Goal: Information Seeking & Learning: Learn about a topic

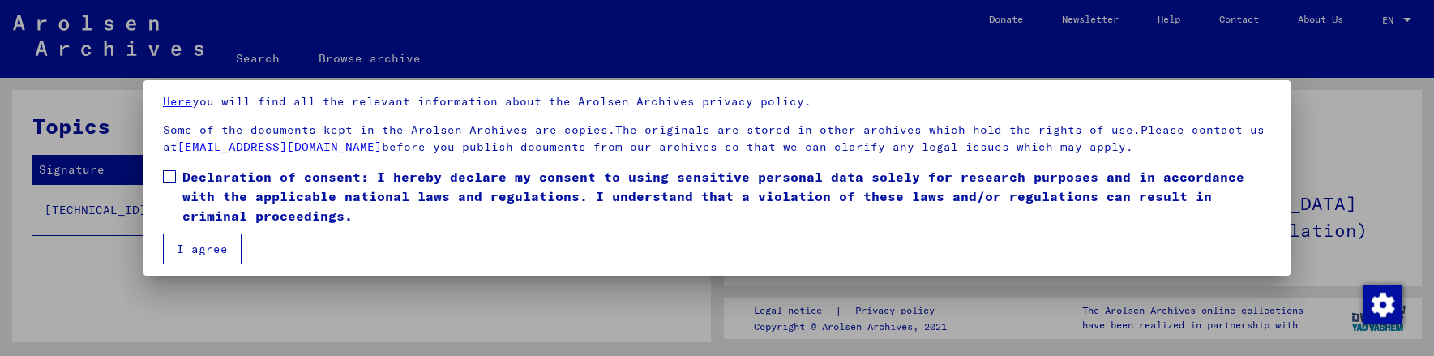
scroll to position [117, 0]
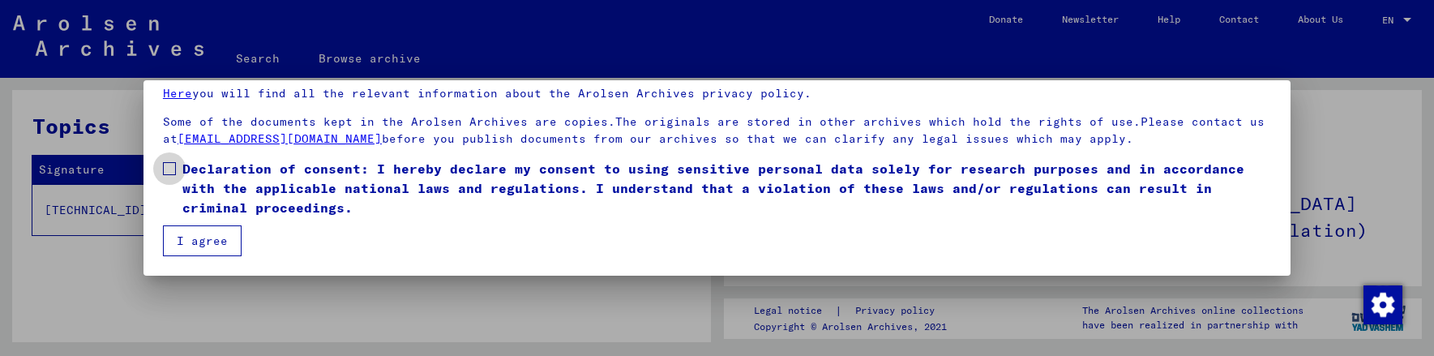
click at [169, 170] on span at bounding box center [169, 168] width 13 height 13
click at [181, 235] on button "I agree" at bounding box center [202, 240] width 79 height 31
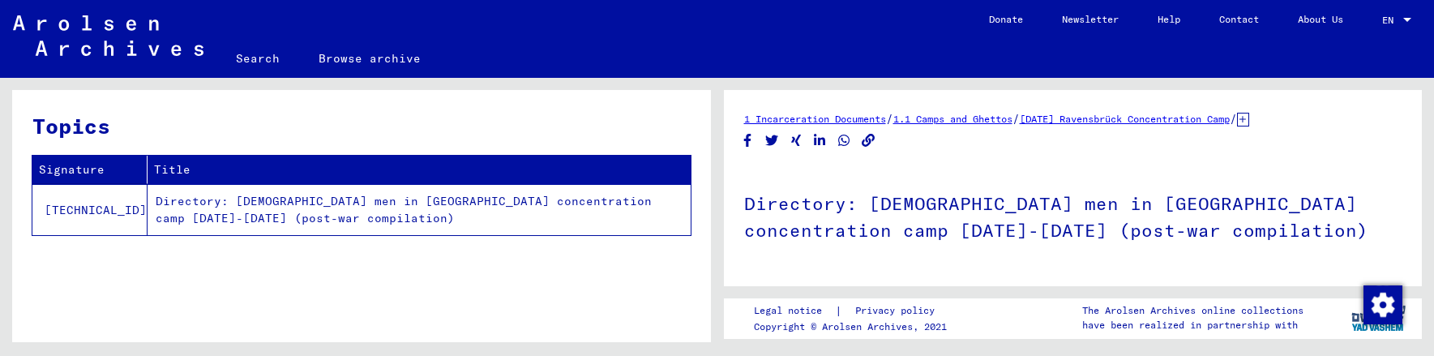
click at [358, 201] on td "Directory: [DEMOGRAPHIC_DATA] men in [GEOGRAPHIC_DATA] concentration camp [DATE…" at bounding box center [418, 209] width 543 height 51
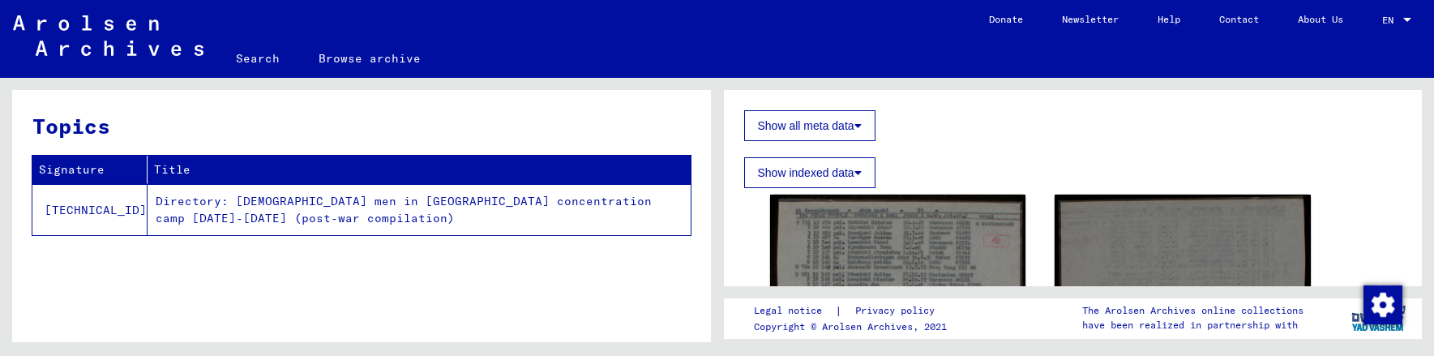
scroll to position [478, 0]
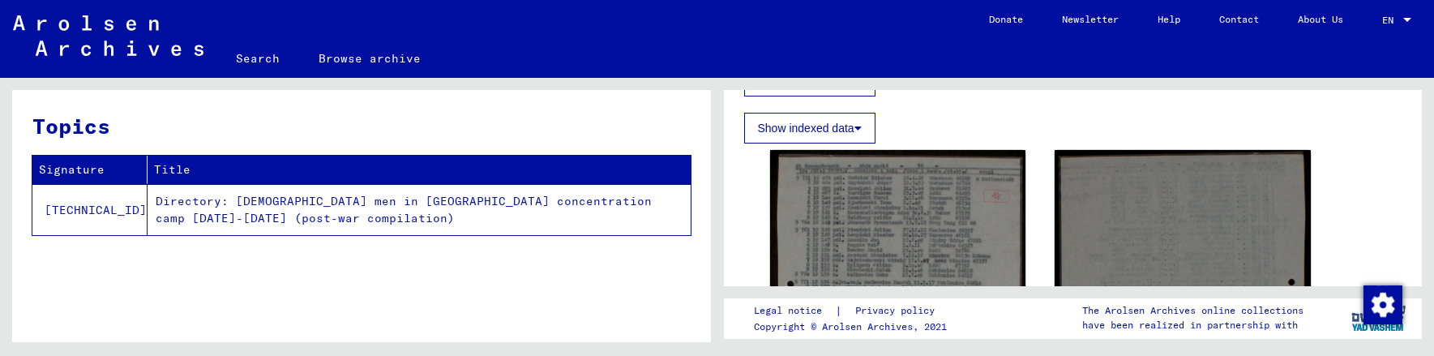
click at [172, 213] on td "Directory: [DEMOGRAPHIC_DATA] men in [GEOGRAPHIC_DATA] concentration camp [DATE…" at bounding box center [418, 209] width 543 height 51
click at [165, 202] on td "Directory: [DEMOGRAPHIC_DATA] men in [GEOGRAPHIC_DATA] concentration camp [DATE…" at bounding box center [418, 209] width 543 height 51
click at [67, 211] on td "[TECHNICAL_ID]" at bounding box center [89, 209] width 115 height 51
click at [86, 211] on td "[TECHNICAL_ID]" at bounding box center [89, 209] width 115 height 51
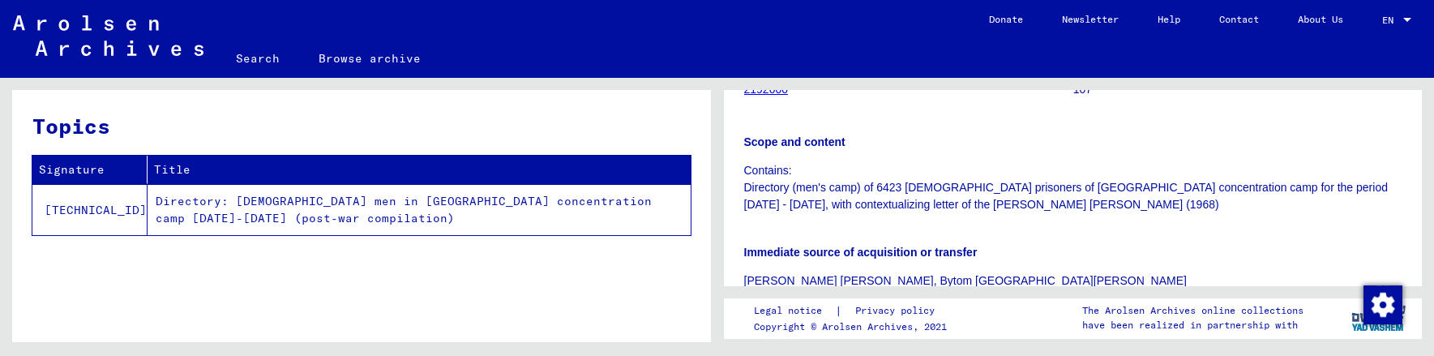
scroll to position [154, 0]
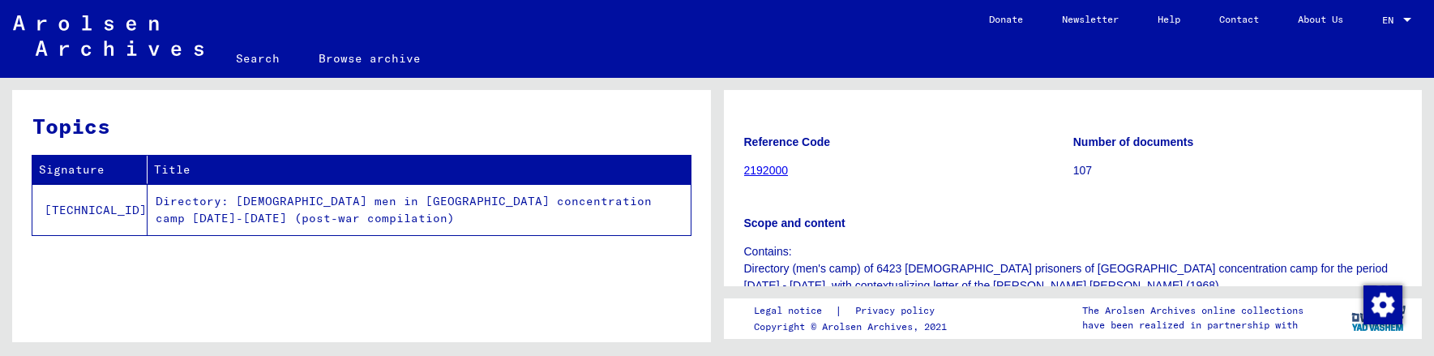
click at [757, 171] on link "2192000" at bounding box center [766, 170] width 45 height 13
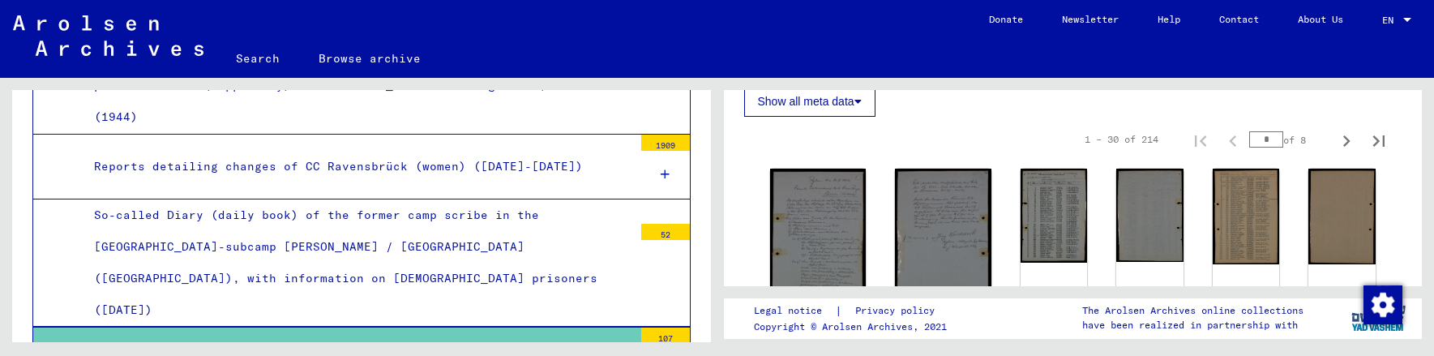
scroll to position [486, 0]
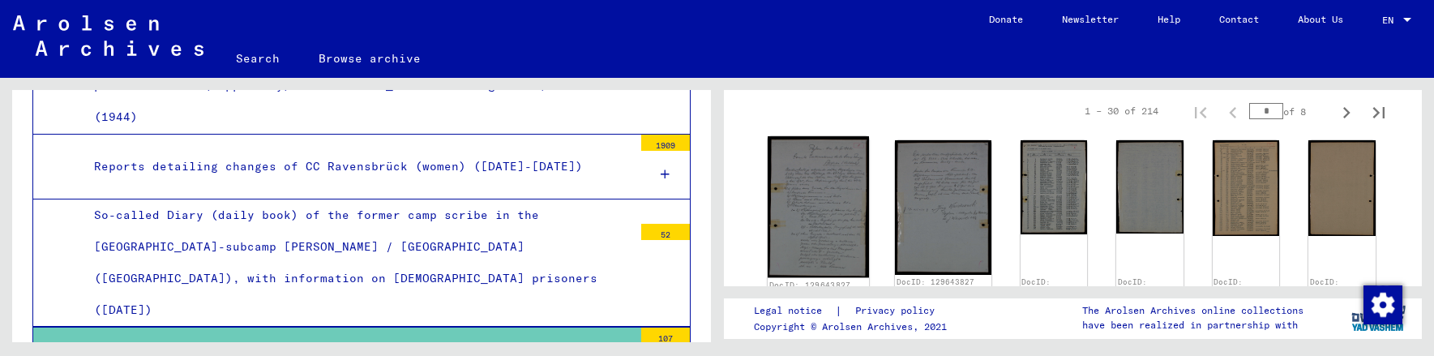
click at [818, 201] on img at bounding box center [817, 206] width 101 height 141
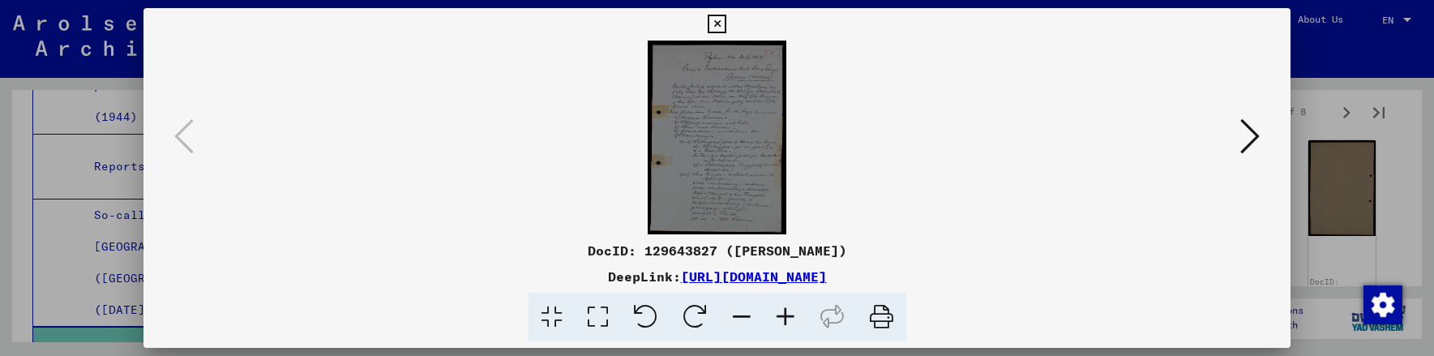
click at [785, 312] on icon at bounding box center [785, 317] width 44 height 49
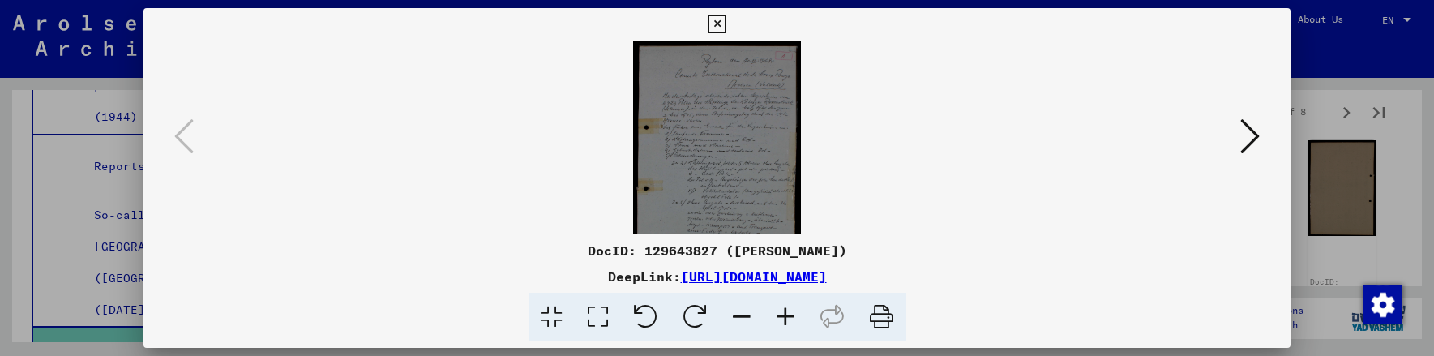
click at [785, 314] on icon at bounding box center [785, 317] width 44 height 49
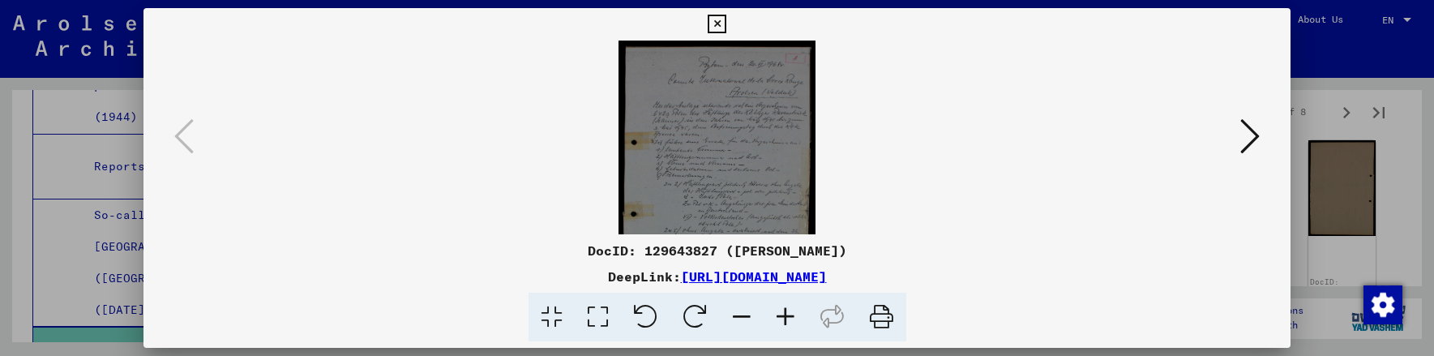
click at [785, 314] on icon at bounding box center [785, 317] width 44 height 49
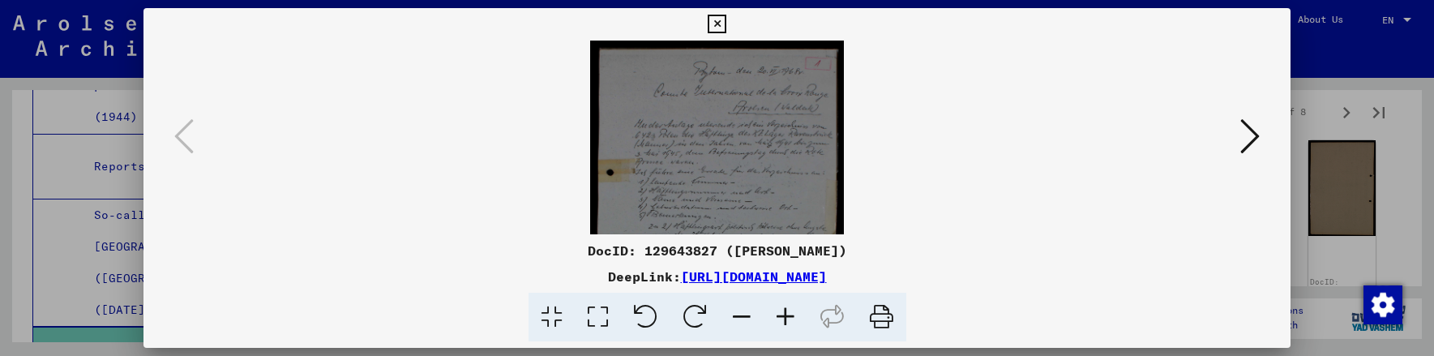
click at [785, 314] on icon at bounding box center [785, 317] width 44 height 49
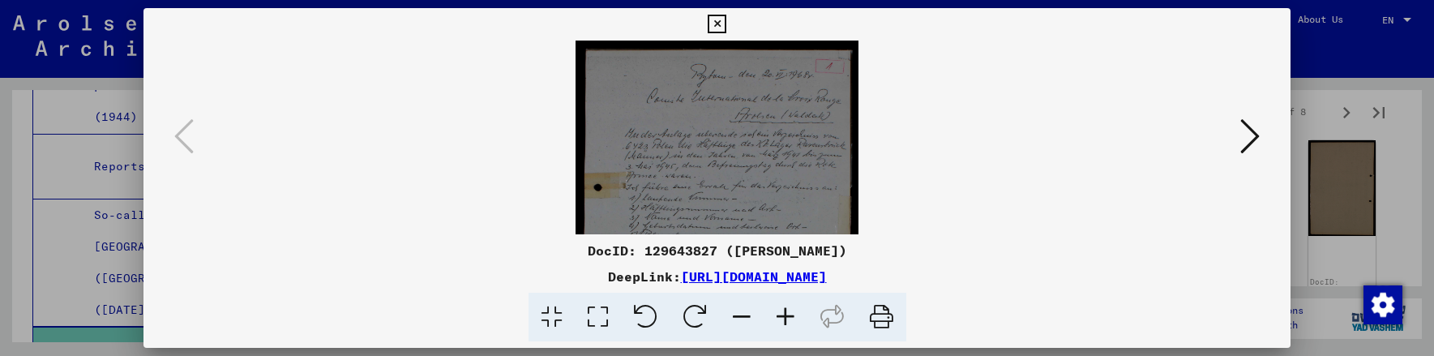
click at [785, 314] on icon at bounding box center [785, 317] width 44 height 49
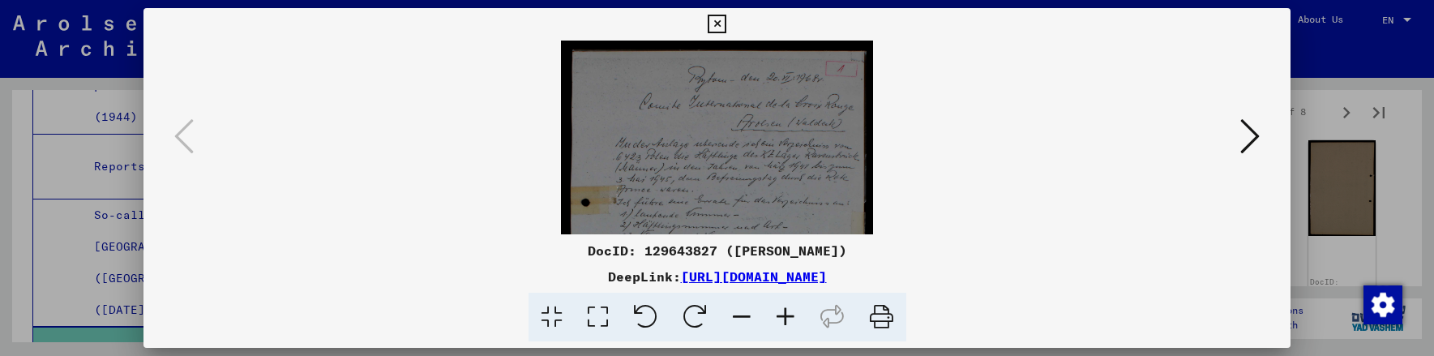
click at [785, 314] on icon at bounding box center [785, 317] width 44 height 49
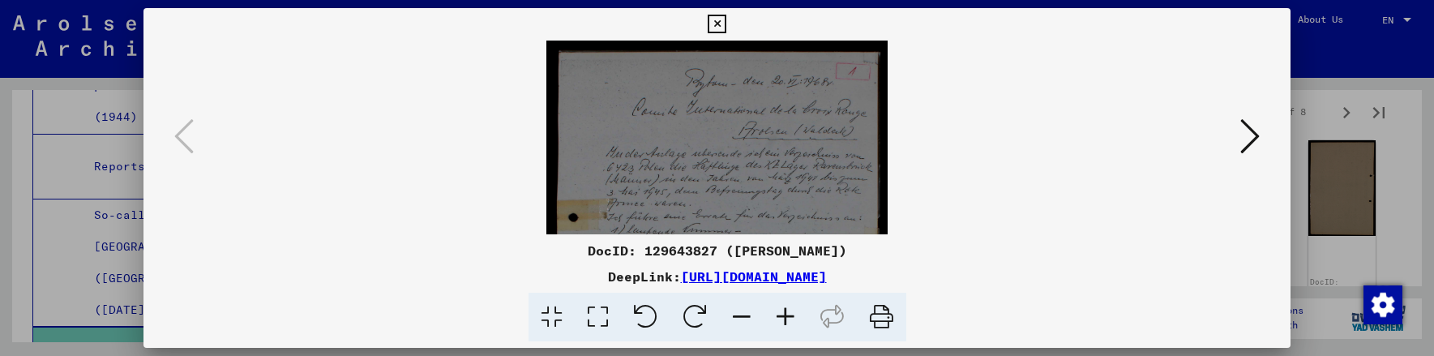
click at [785, 314] on icon at bounding box center [785, 317] width 44 height 49
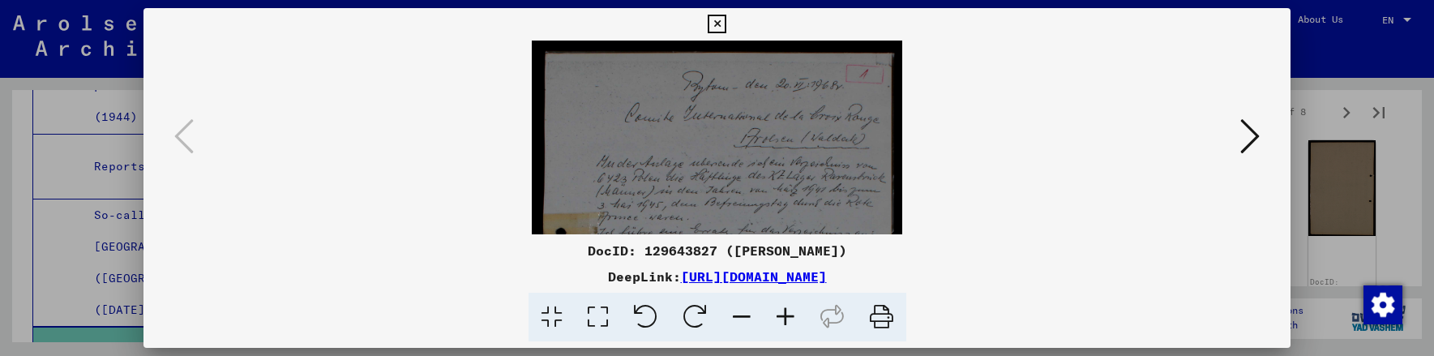
click at [785, 314] on icon at bounding box center [785, 317] width 44 height 49
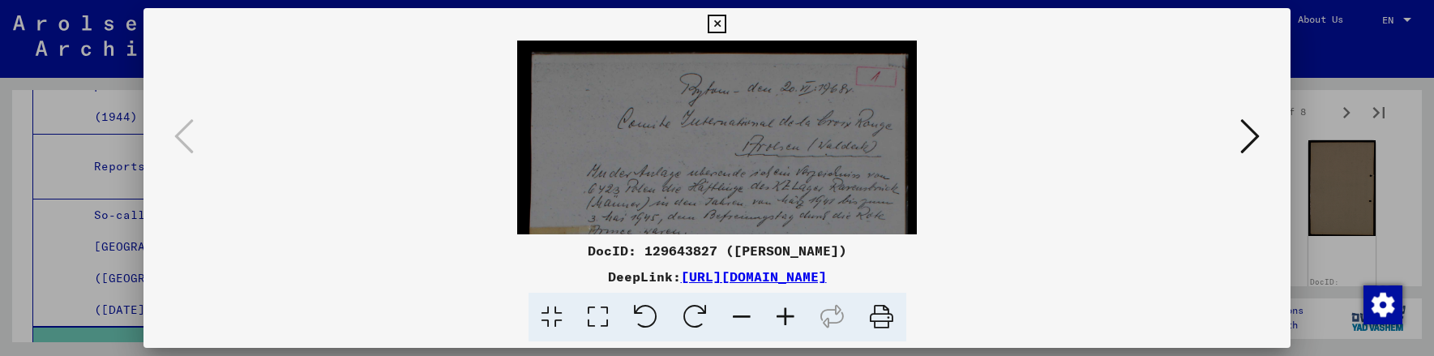
click at [785, 314] on icon at bounding box center [785, 317] width 44 height 49
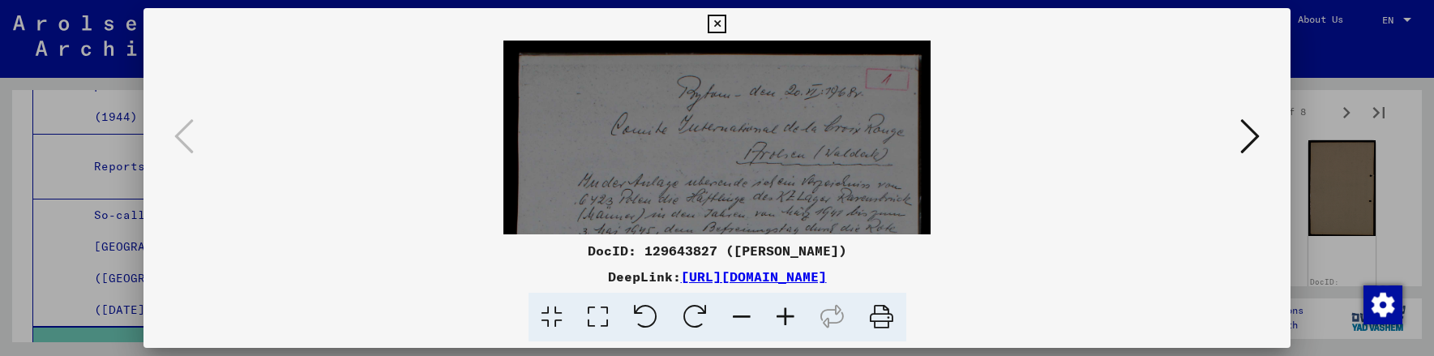
click at [785, 314] on icon at bounding box center [785, 317] width 44 height 49
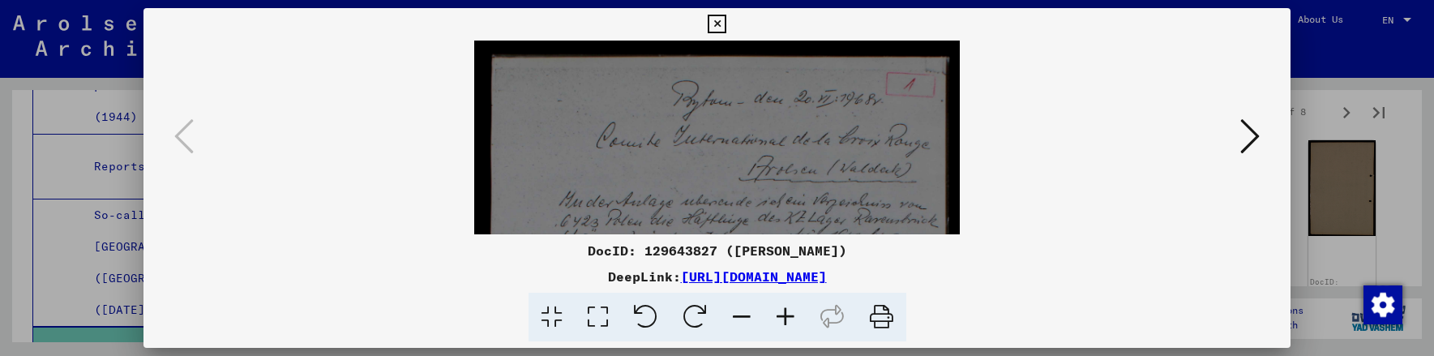
click at [785, 314] on icon at bounding box center [785, 317] width 44 height 49
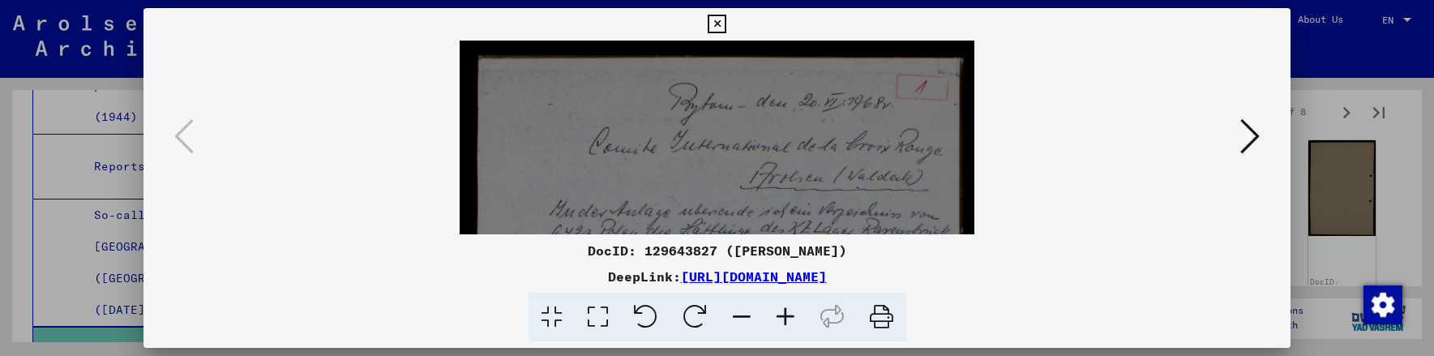
click at [785, 314] on icon at bounding box center [785, 317] width 44 height 49
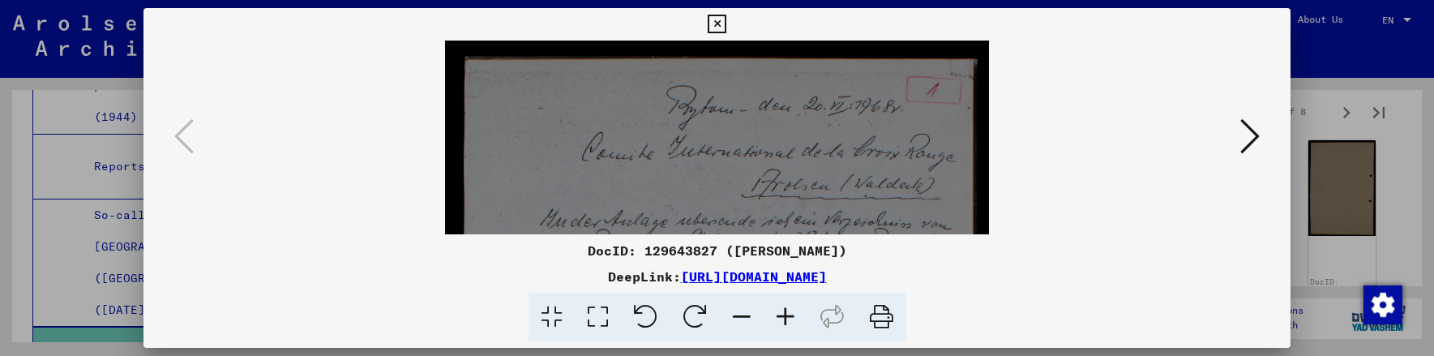
click at [785, 314] on icon at bounding box center [785, 317] width 44 height 49
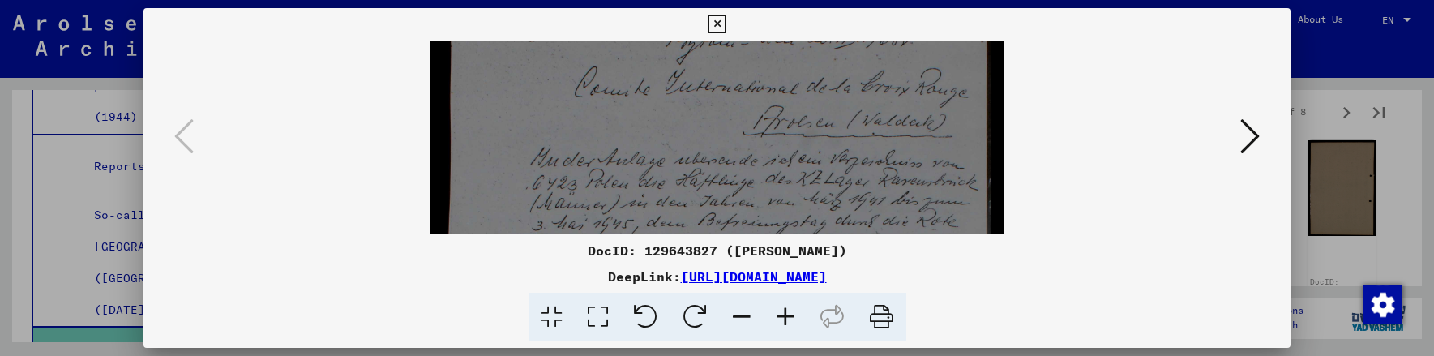
drag, startPoint x: 746, startPoint y: 182, endPoint x: 746, endPoint y: 119, distance: 62.4
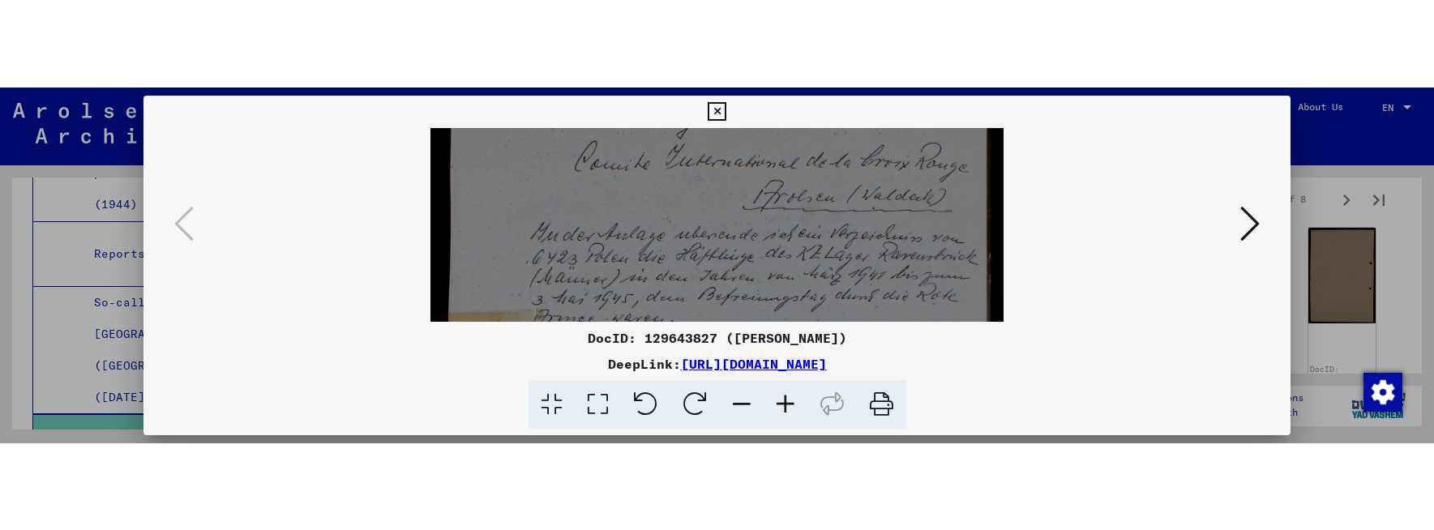
scroll to position [84, 0]
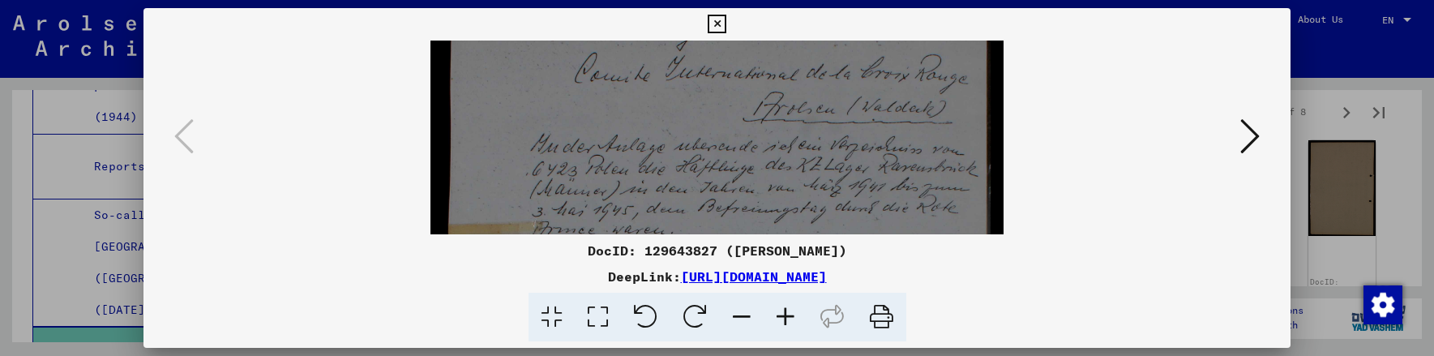
drag, startPoint x: 746, startPoint y: 194, endPoint x: 745, endPoint y: 182, distance: 11.4
click at [745, 182] on img at bounding box center [716, 356] width 573 height 801
click at [783, 313] on icon at bounding box center [785, 317] width 44 height 49
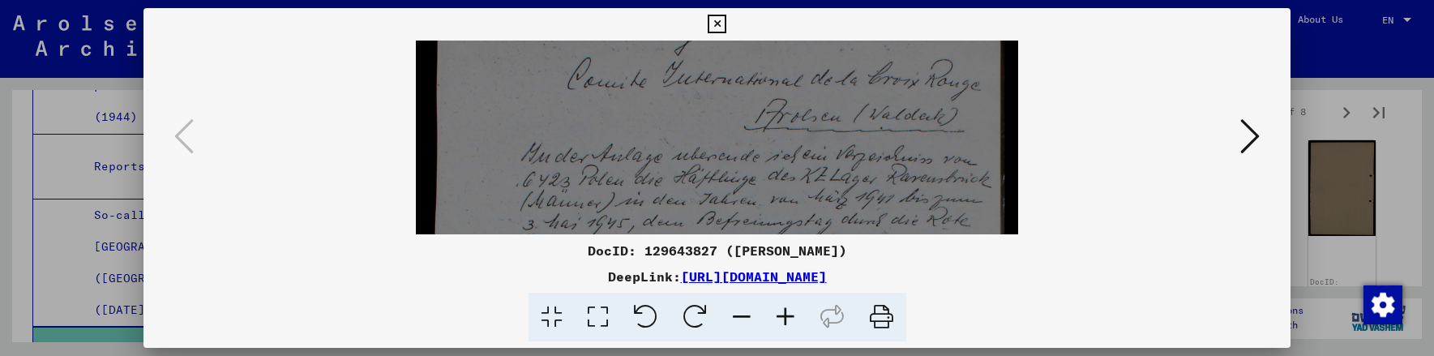
click at [786, 317] on icon at bounding box center [785, 317] width 44 height 49
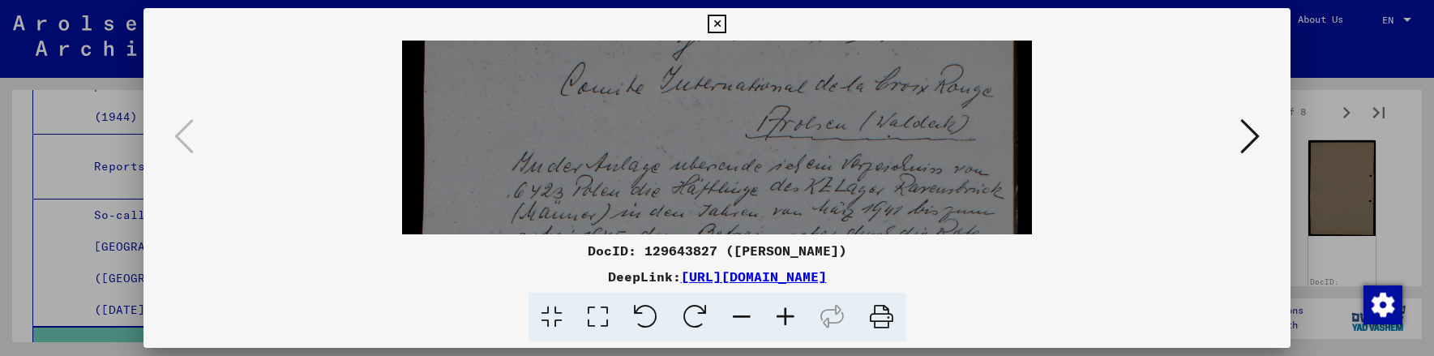
click at [786, 317] on icon at bounding box center [785, 317] width 44 height 49
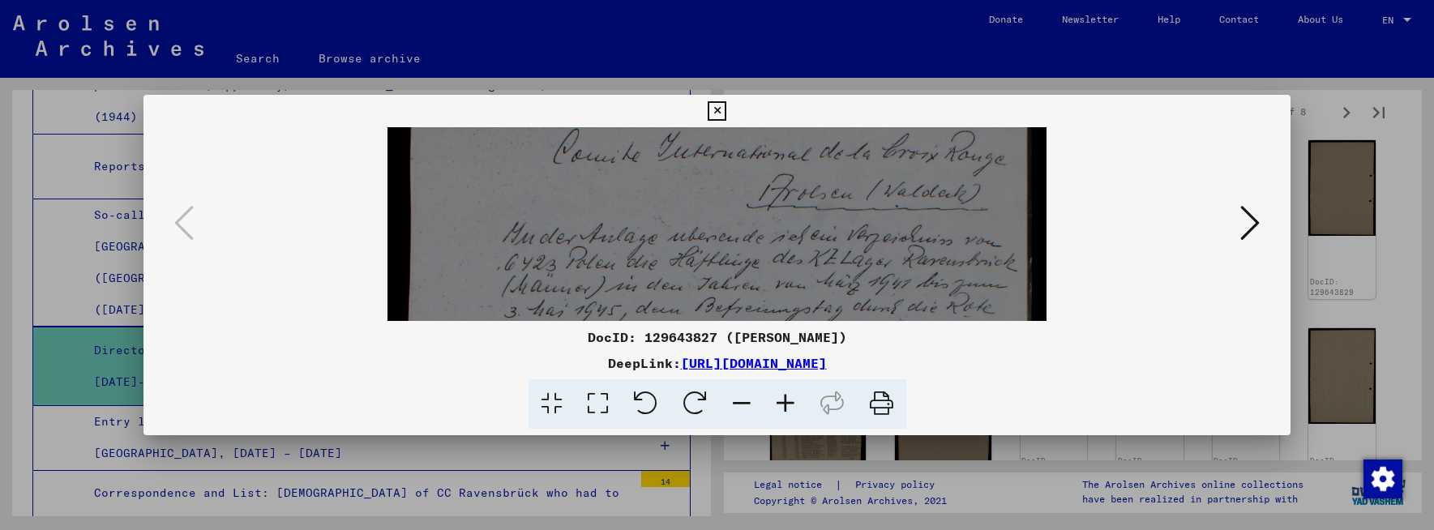
scroll to position [112, 0]
drag, startPoint x: 647, startPoint y: 279, endPoint x: 657, endPoint y: 251, distance: 29.2
click at [657, 251] on img at bounding box center [717, 476] width 660 height 923
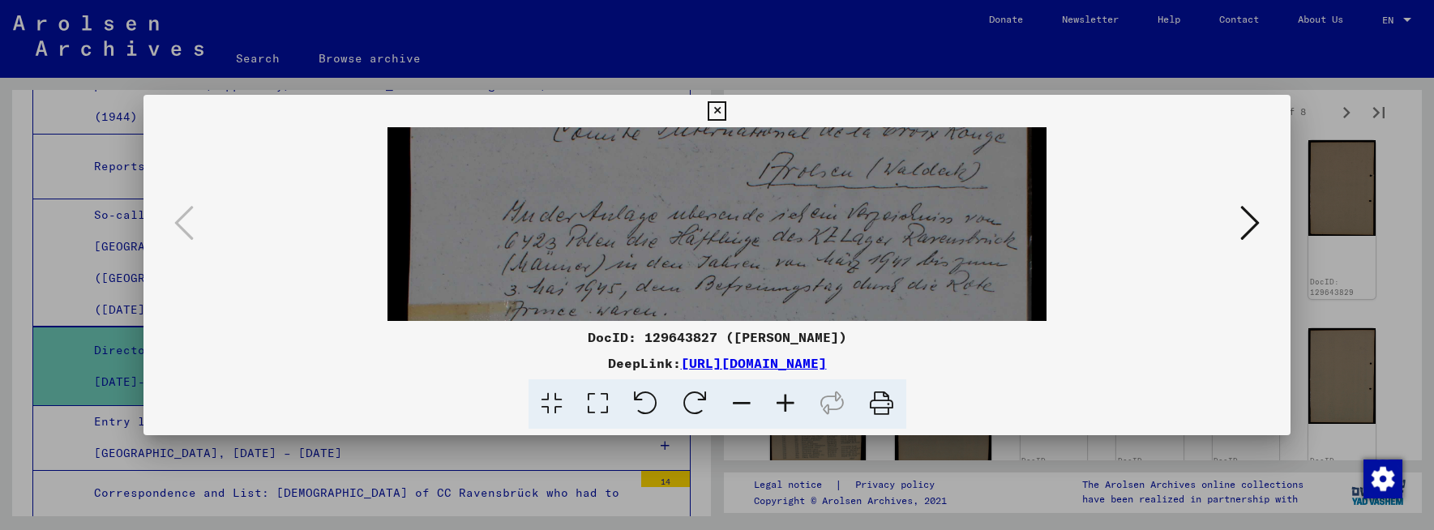
scroll to position [132, 0]
drag, startPoint x: 670, startPoint y: 295, endPoint x: 669, endPoint y: 275, distance: 20.3
click at [669, 275] on img at bounding box center [717, 456] width 660 height 923
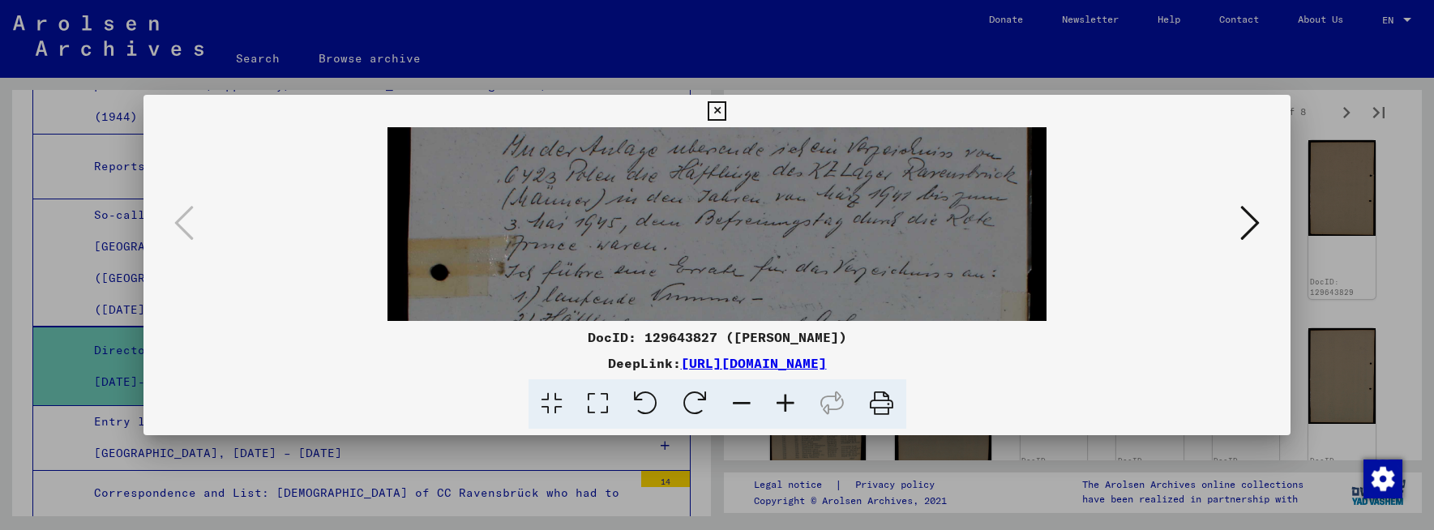
drag, startPoint x: 677, startPoint y: 296, endPoint x: 687, endPoint y: 230, distance: 66.4
click at [687, 230] on img at bounding box center [717, 391] width 660 height 923
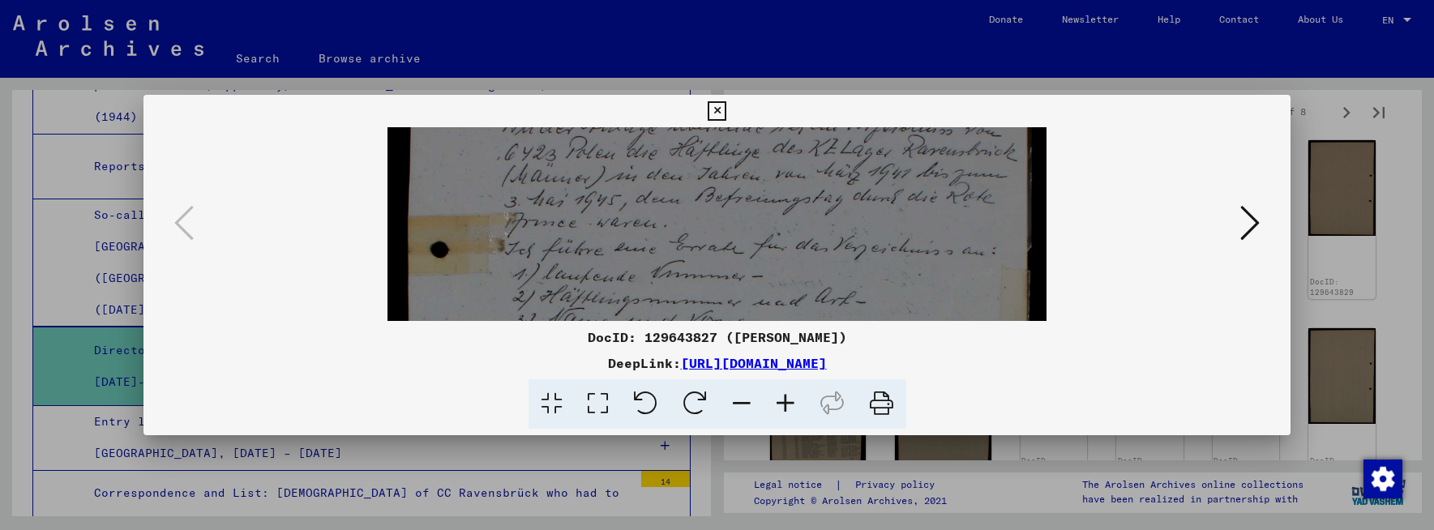
scroll to position [225, 0]
drag, startPoint x: 818, startPoint y: 287, endPoint x: 827, endPoint y: 259, distance: 29.0
click at [827, 259] on img at bounding box center [717, 363] width 660 height 923
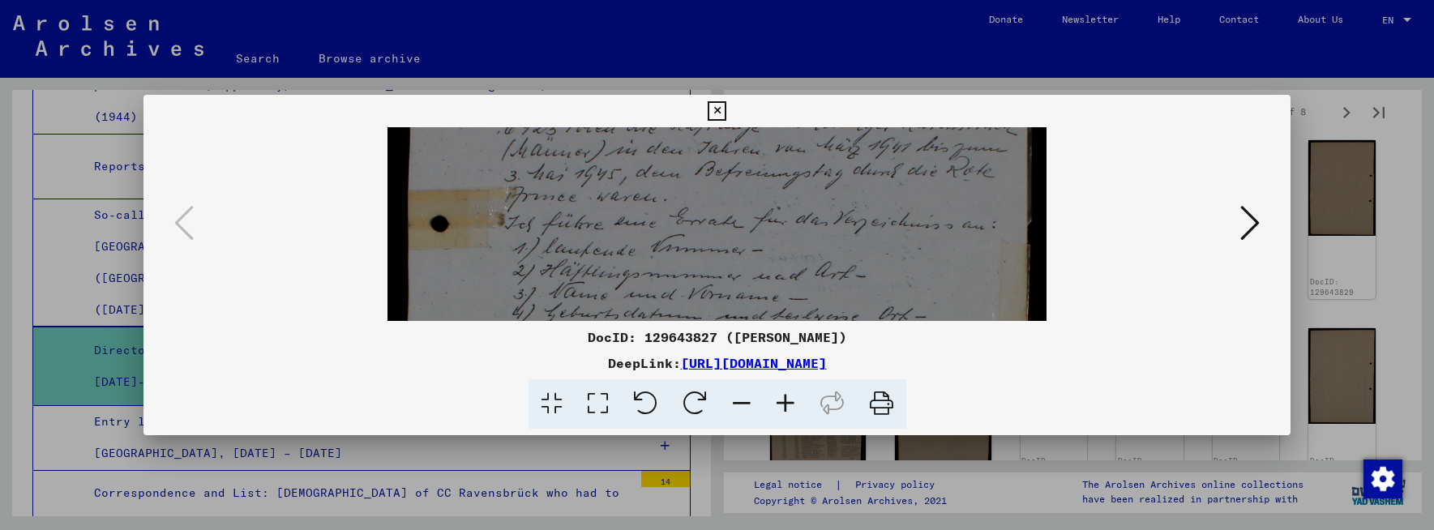
scroll to position [249, 0]
drag, startPoint x: 679, startPoint y: 301, endPoint x: 683, endPoint y: 277, distance: 23.8
click at [683, 277] on img at bounding box center [717, 339] width 660 height 923
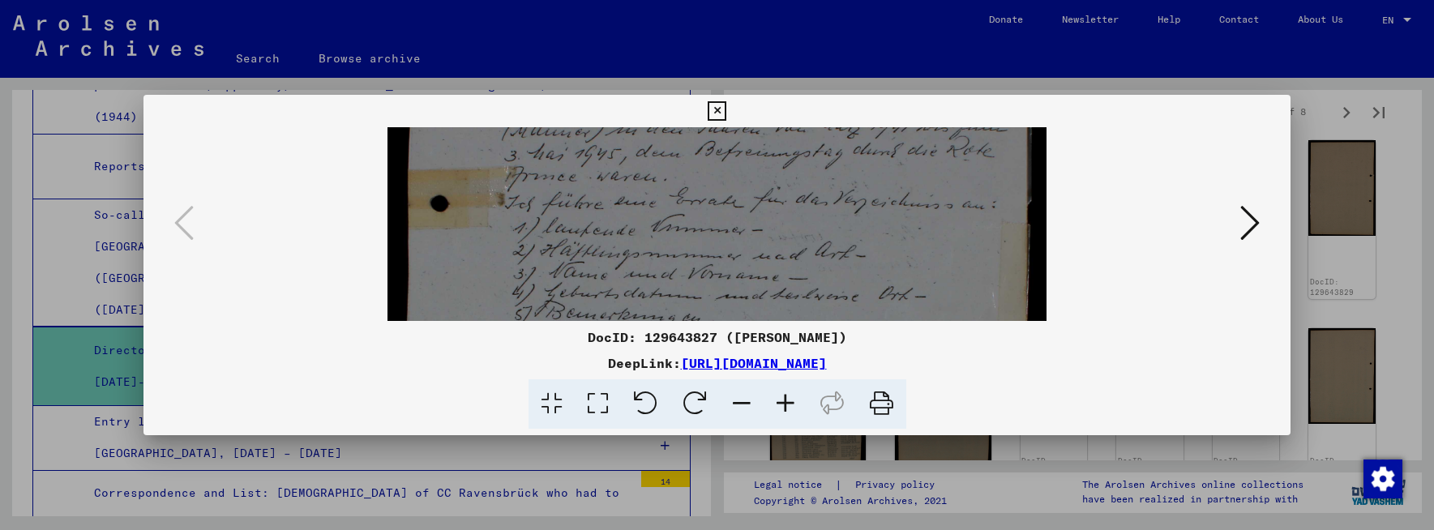
scroll to position [267, 0]
drag, startPoint x: 706, startPoint y: 284, endPoint x: 705, endPoint y: 265, distance: 18.7
click at [705, 265] on img at bounding box center [717, 321] width 660 height 923
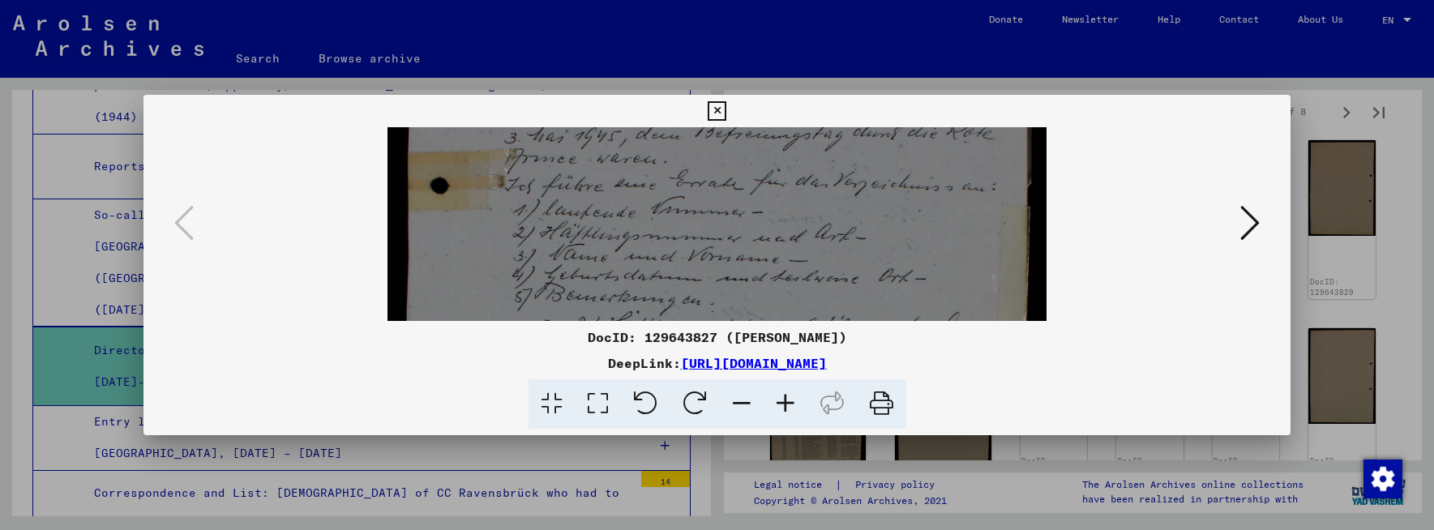
scroll to position [286, 0]
drag, startPoint x: 703, startPoint y: 293, endPoint x: 704, endPoint y: 275, distance: 18.7
click at [704, 275] on img at bounding box center [717, 302] width 660 height 923
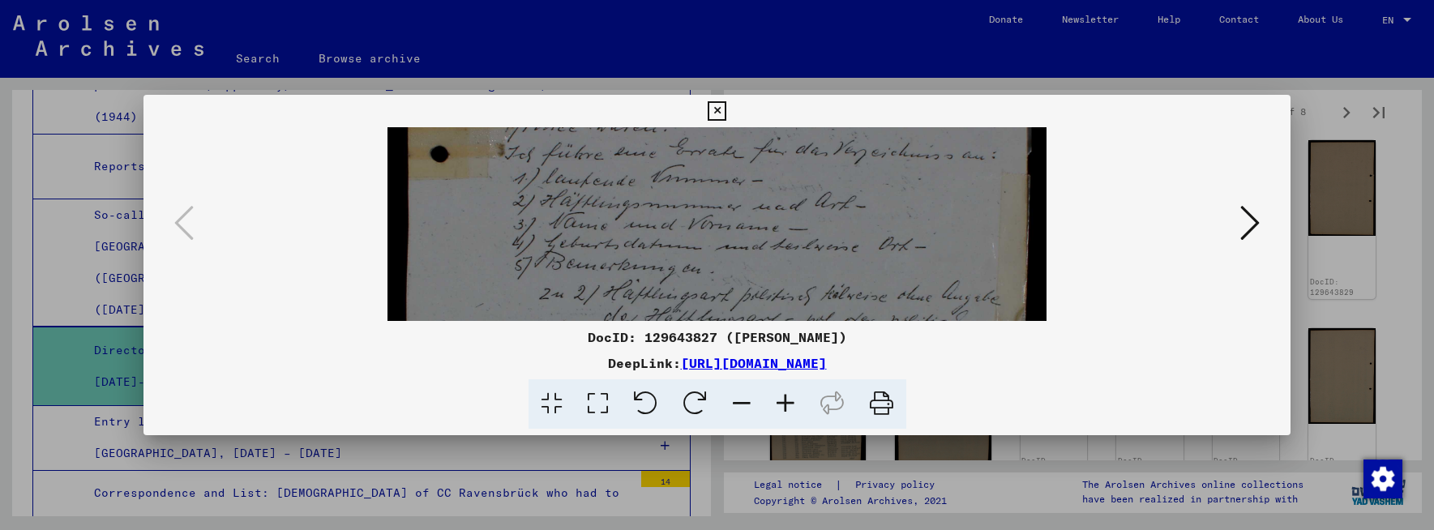
scroll to position [316, 0]
drag, startPoint x: 703, startPoint y: 296, endPoint x: 704, endPoint y: 266, distance: 30.0
click at [704, 266] on img at bounding box center [717, 272] width 660 height 923
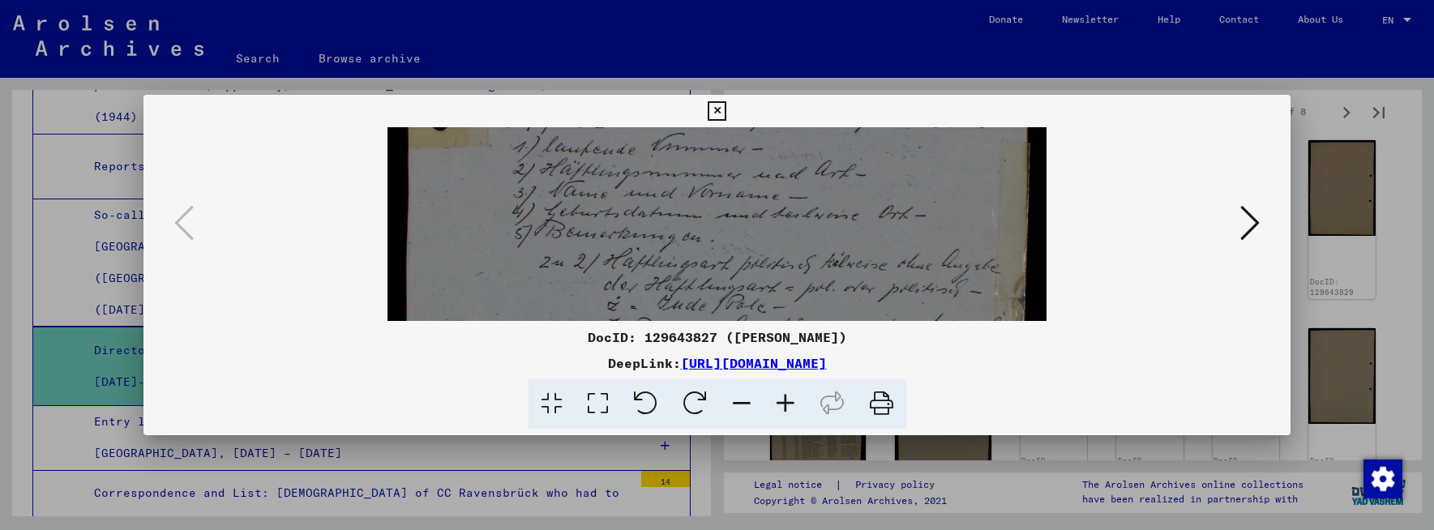
scroll to position [349, 0]
drag, startPoint x: 675, startPoint y: 237, endPoint x: 673, endPoint y: 203, distance: 33.3
click at [673, 203] on img at bounding box center [717, 239] width 660 height 923
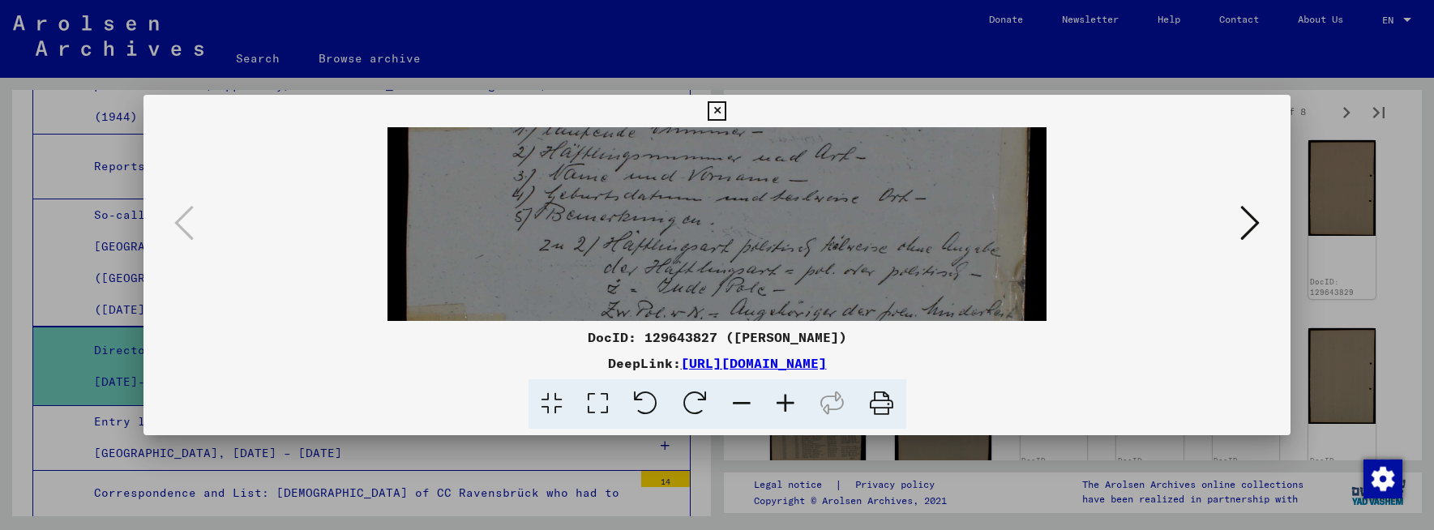
scroll to position [365, 0]
drag, startPoint x: 836, startPoint y: 270, endPoint x: 844, endPoint y: 254, distance: 17.0
click at [844, 254] on img at bounding box center [717, 224] width 660 height 923
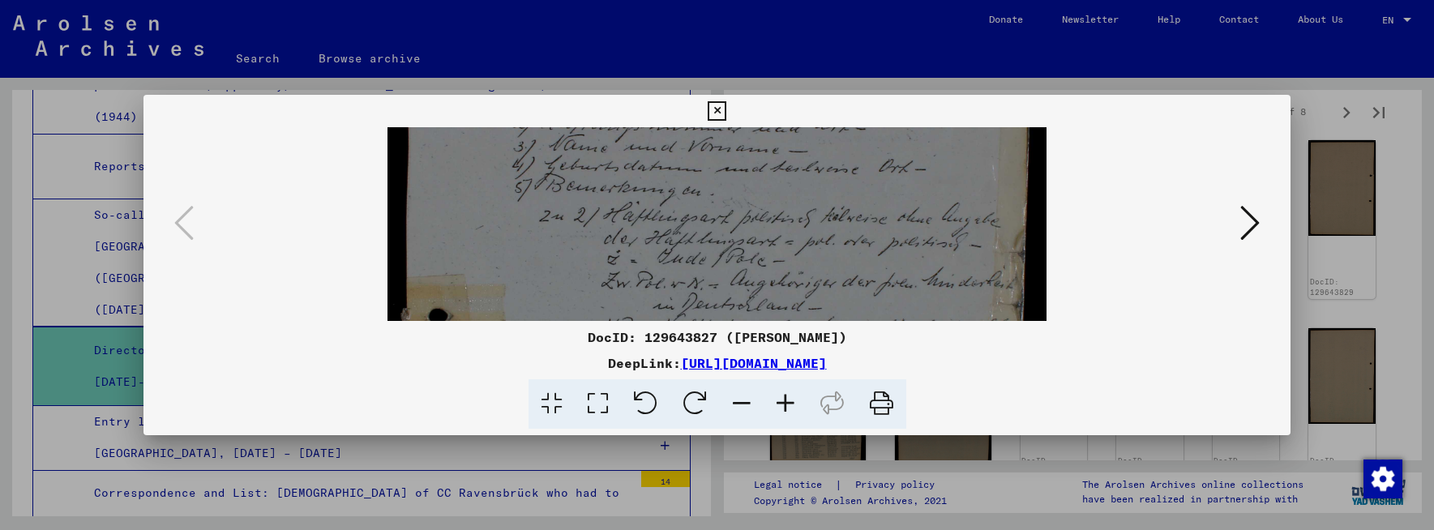
scroll to position [394, 0]
drag, startPoint x: 840, startPoint y: 284, endPoint x: 840, endPoint y: 255, distance: 29.2
click at [840, 255] on img at bounding box center [717, 194] width 660 height 923
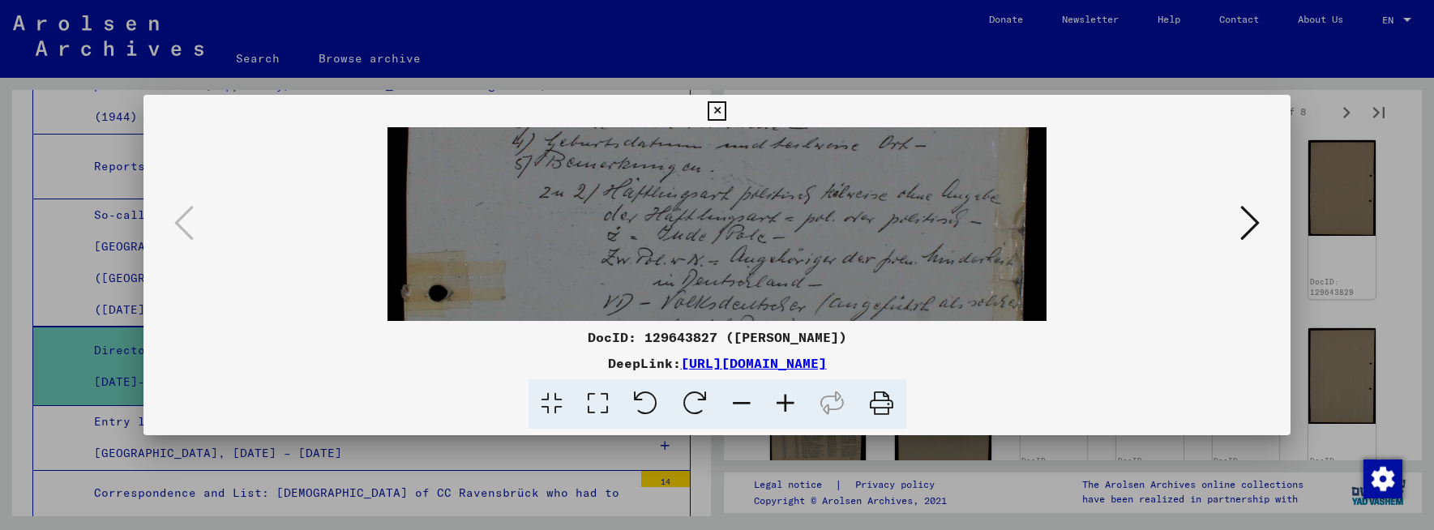
scroll to position [417, 0]
drag, startPoint x: 833, startPoint y: 290, endPoint x: 832, endPoint y: 267, distance: 23.5
click at [832, 267] on img at bounding box center [717, 171] width 660 height 923
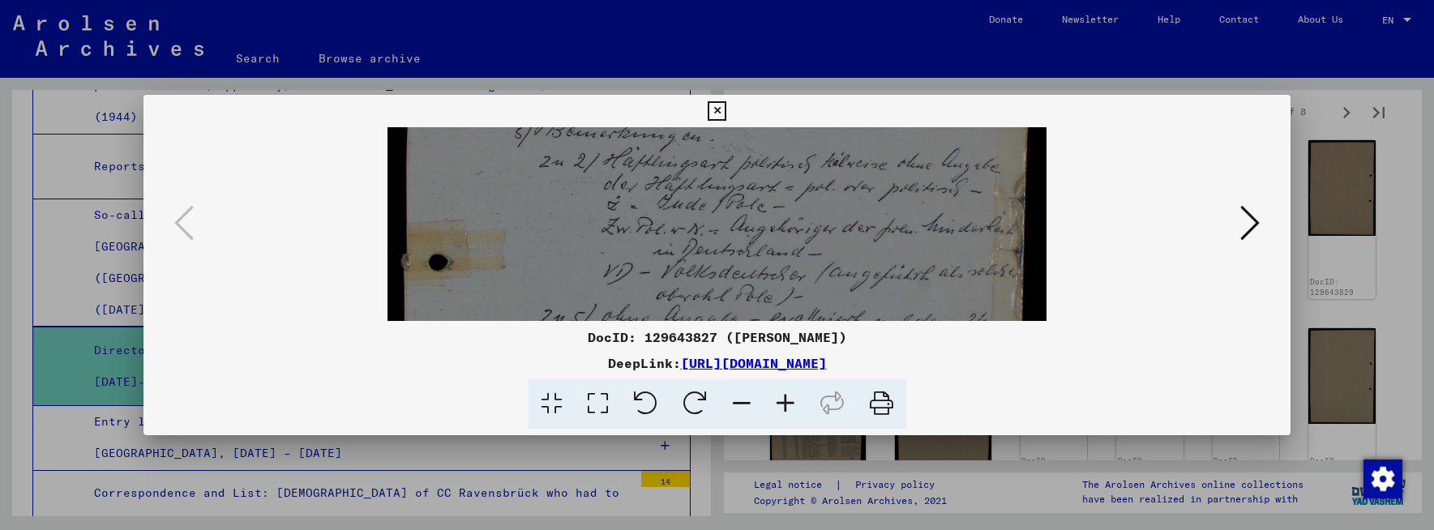
scroll to position [451, 0]
drag, startPoint x: 768, startPoint y: 264, endPoint x: 767, endPoint y: 230, distance: 34.1
click at [767, 230] on img at bounding box center [717, 137] width 660 height 923
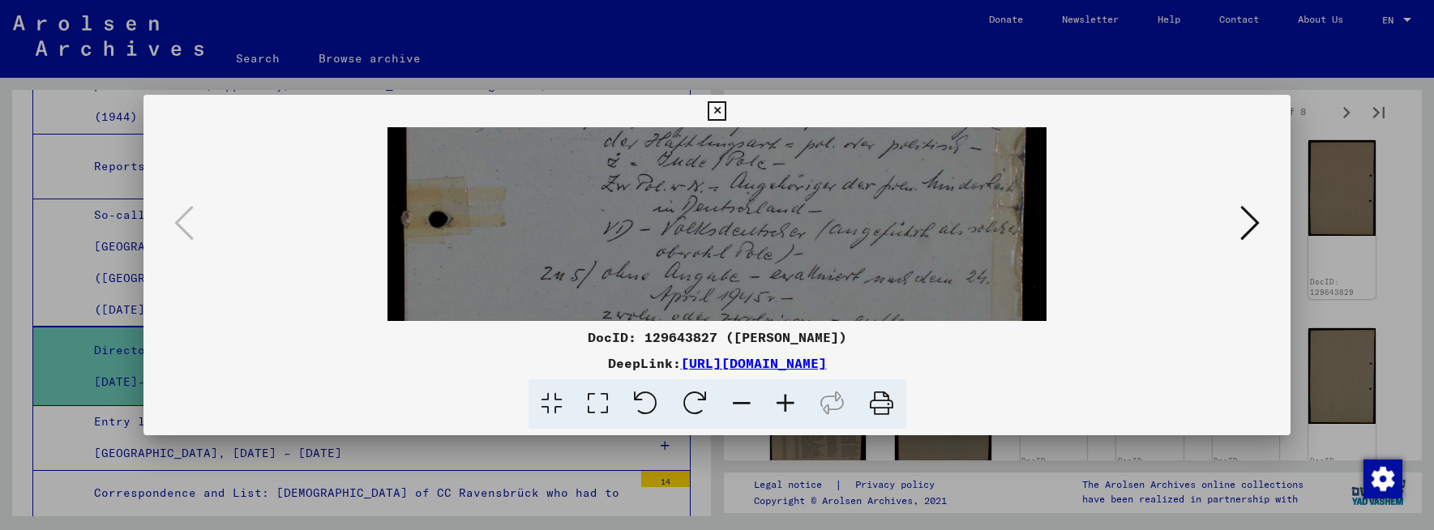
scroll to position [491, 0]
drag, startPoint x: 842, startPoint y: 285, endPoint x: 843, endPoint y: 246, distance: 39.7
click at [843, 246] on img at bounding box center [717, 97] width 660 height 923
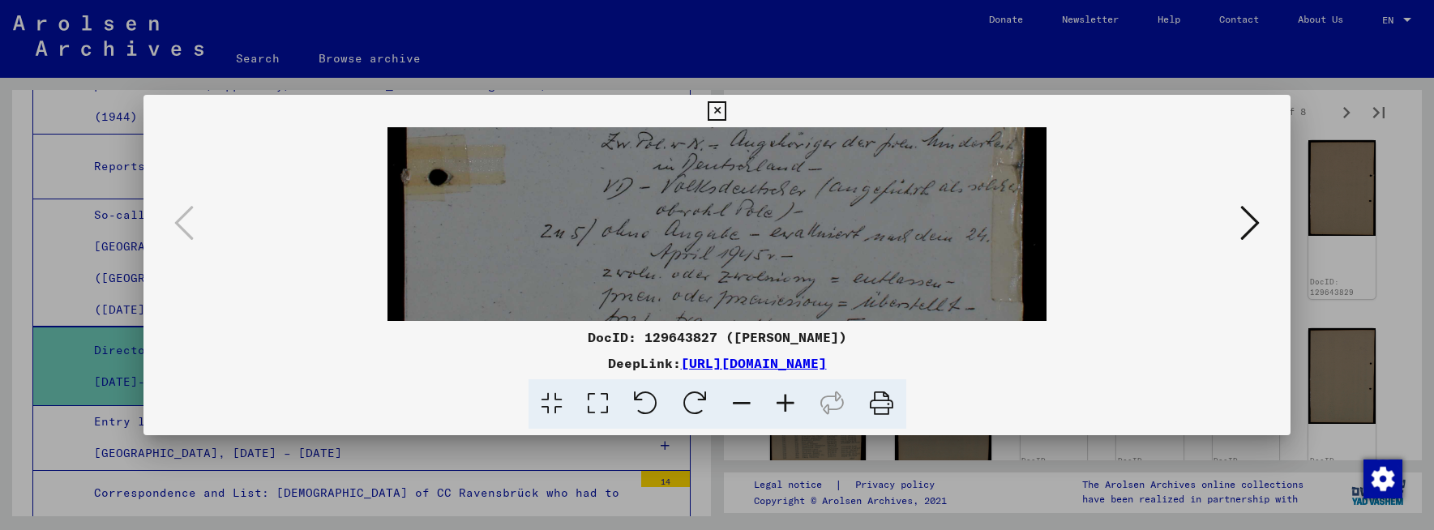
drag, startPoint x: 840, startPoint y: 288, endPoint x: 830, endPoint y: 246, distance: 43.2
click at [830, 246] on img at bounding box center [717, 56] width 660 height 923
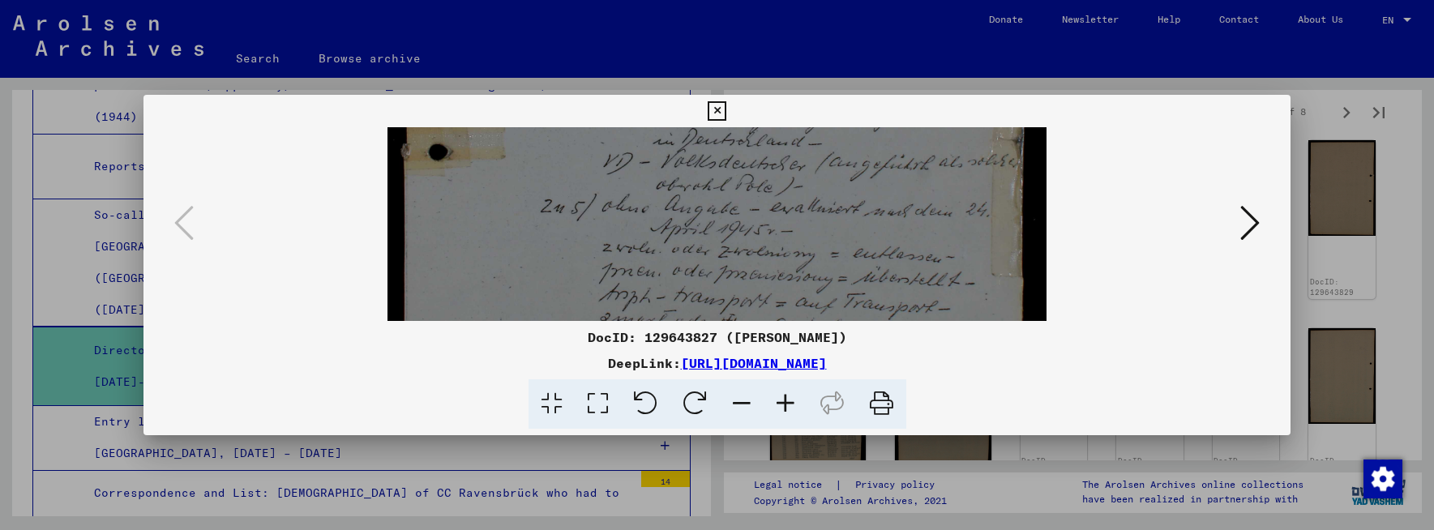
drag, startPoint x: 812, startPoint y: 287, endPoint x: 809, endPoint y: 258, distance: 29.4
click at [809, 258] on img at bounding box center [717, 31] width 660 height 923
drag, startPoint x: 817, startPoint y: 277, endPoint x: 819, endPoint y: 263, distance: 14.8
click at [819, 263] on img at bounding box center [717, 11] width 660 height 923
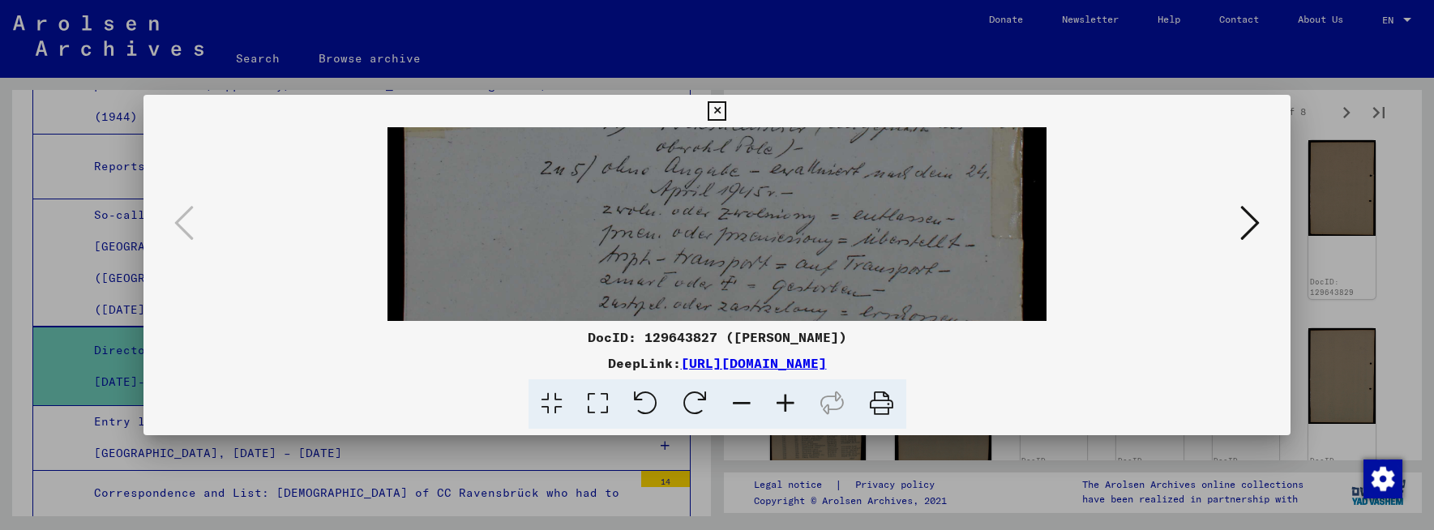
scroll to position [600, 0]
drag, startPoint x: 821, startPoint y: 284, endPoint x: 817, endPoint y: 260, distance: 23.8
drag, startPoint x: 777, startPoint y: 291, endPoint x: 775, endPoint y: 263, distance: 27.7
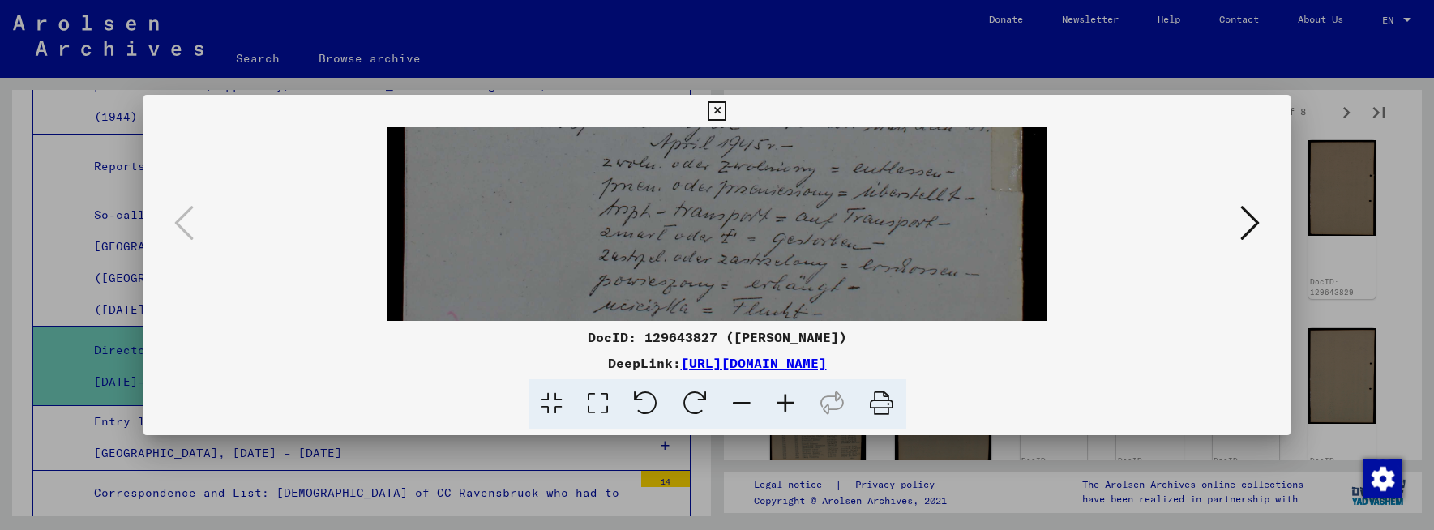
scroll to position [645, 0]
drag, startPoint x: 773, startPoint y: 286, endPoint x: 773, endPoint y: 269, distance: 17.0
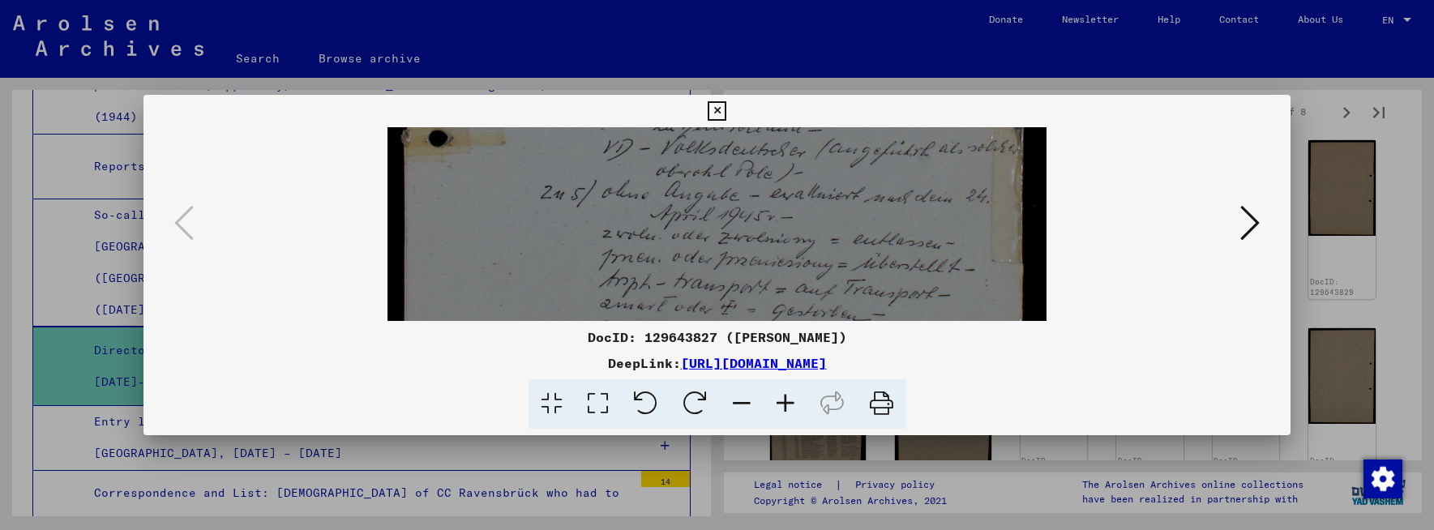
drag, startPoint x: 784, startPoint y: 180, endPoint x: 784, endPoint y: 270, distance: 90.0
click at [784, 271] on img at bounding box center [717, 17] width 660 height 923
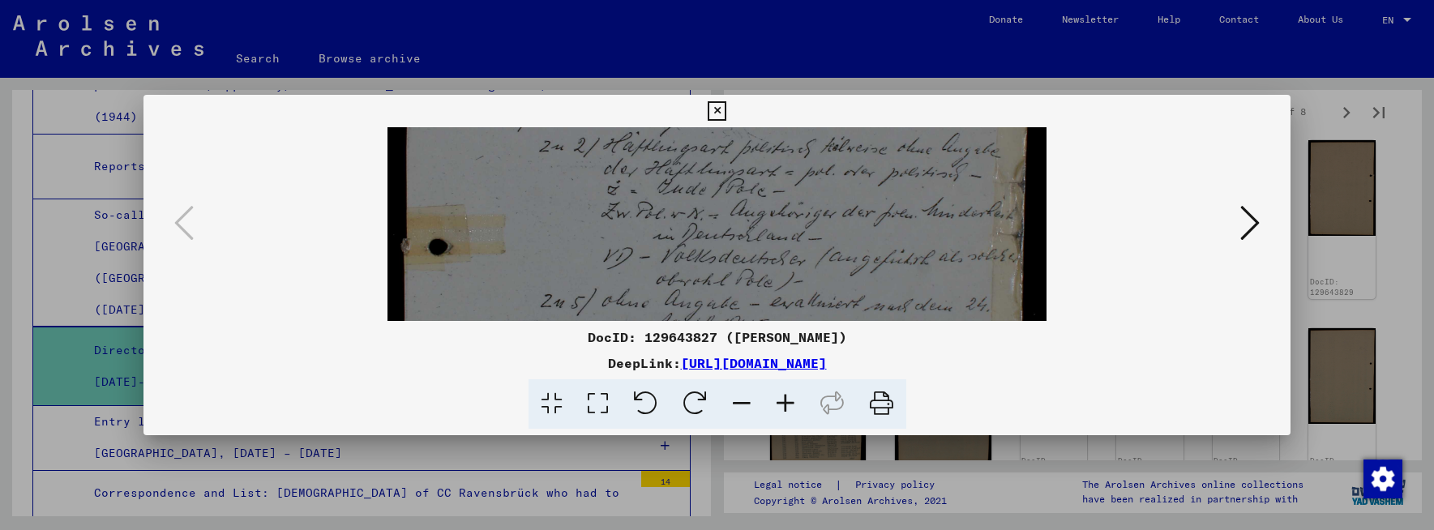
drag, startPoint x: 772, startPoint y: 185, endPoint x: 767, endPoint y: 270, distance: 85.3
click at [767, 276] on img at bounding box center [717, 126] width 660 height 923
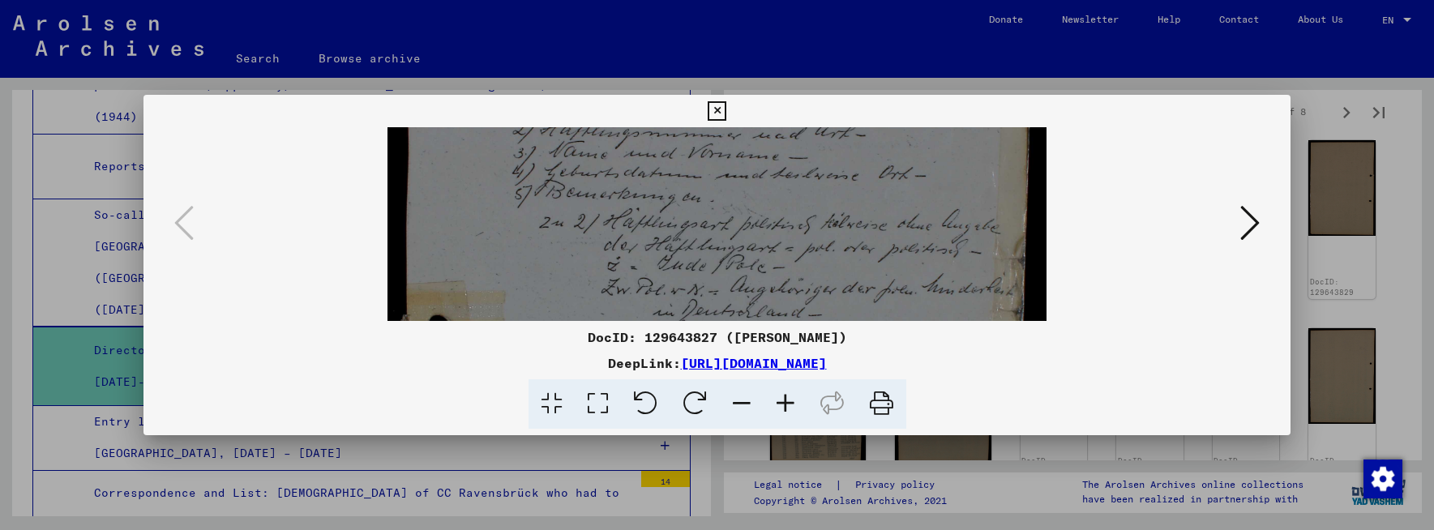
drag, startPoint x: 758, startPoint y: 194, endPoint x: 760, endPoint y: 276, distance: 81.9
click at [760, 276] on img at bounding box center [717, 202] width 660 height 923
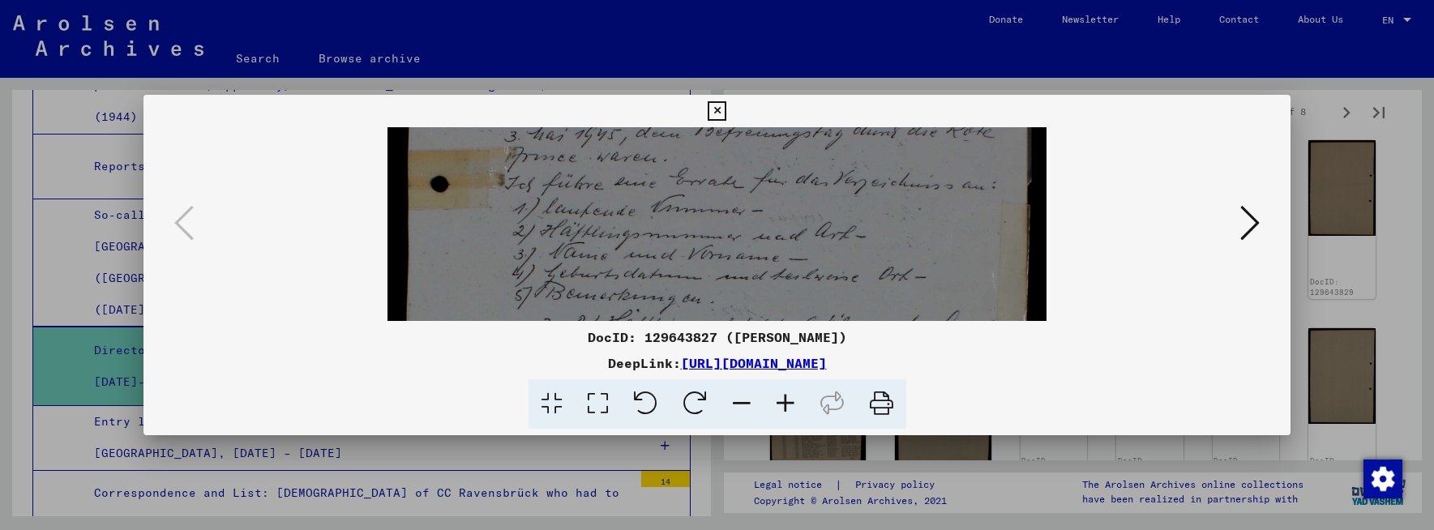
drag, startPoint x: 748, startPoint y: 185, endPoint x: 763, endPoint y: 267, distance: 83.3
click at [761, 276] on img at bounding box center [717, 303] width 660 height 923
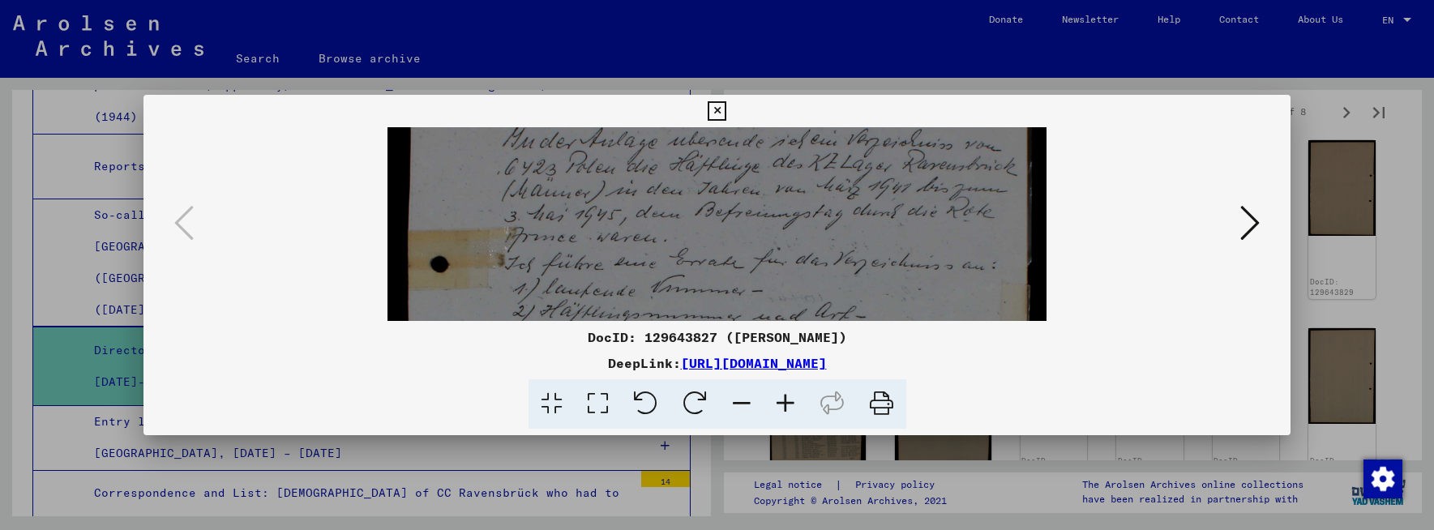
drag, startPoint x: 765, startPoint y: 184, endPoint x: 773, endPoint y: 259, distance: 75.8
click at [773, 263] on img at bounding box center [717, 383] width 660 height 923
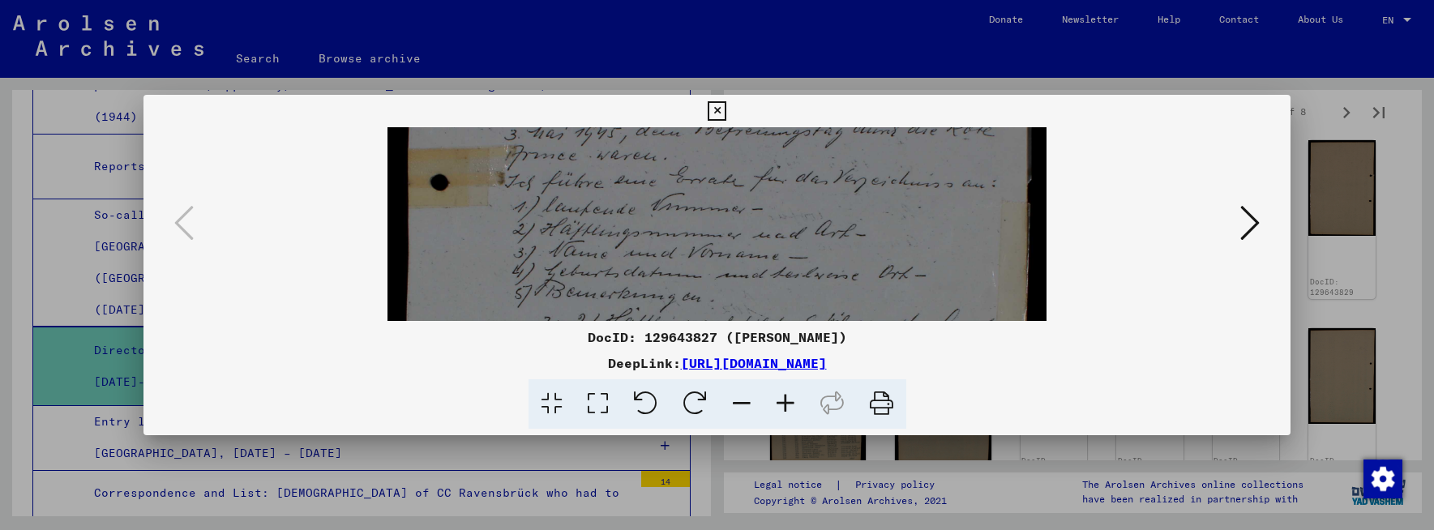
drag, startPoint x: 772, startPoint y: 263, endPoint x: 767, endPoint y: 167, distance: 95.7
click at [767, 163] on img at bounding box center [717, 301] width 660 height 923
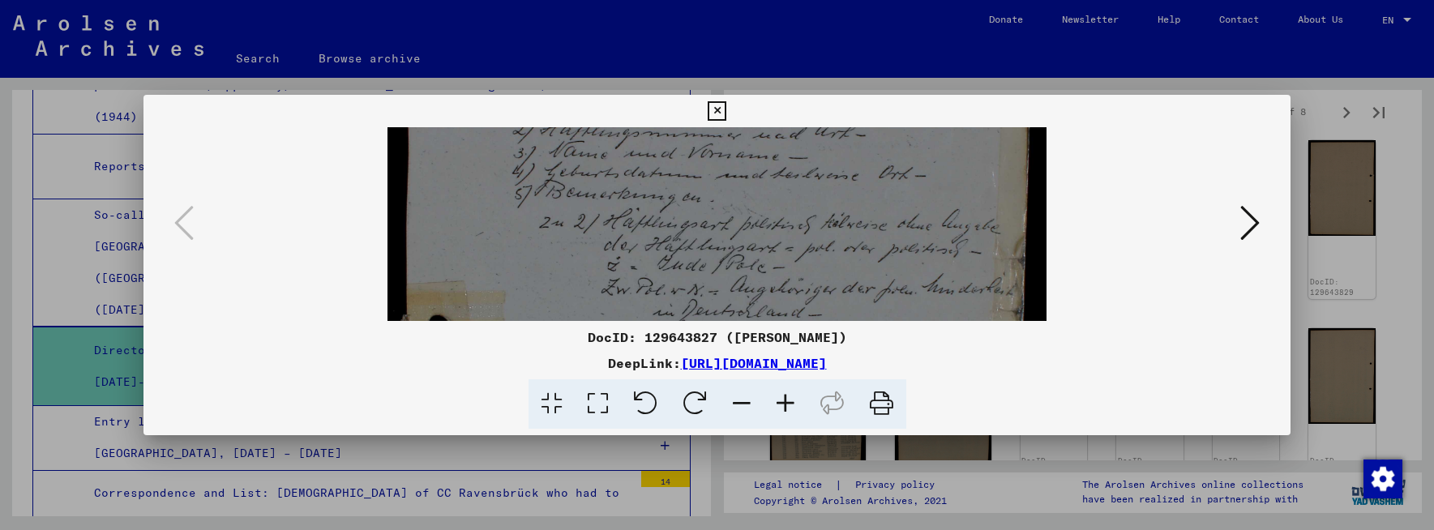
drag, startPoint x: 761, startPoint y: 246, endPoint x: 750, endPoint y: 162, distance: 84.1
click at [750, 162] on img at bounding box center [717, 202] width 660 height 923
drag, startPoint x: 1100, startPoint y: 366, endPoint x: 1092, endPoint y: 355, distance: 13.5
click at [1094, 355] on div "DeepLink: [URL][DOMAIN_NAME]" at bounding box center [716, 362] width 1147 height 19
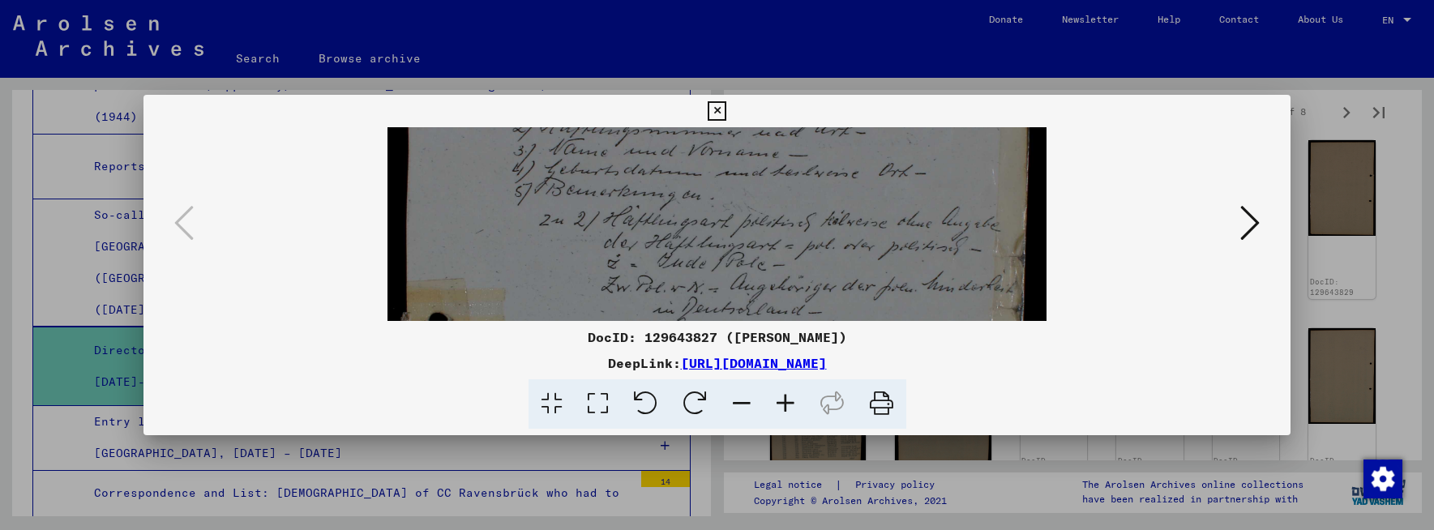
click at [1255, 220] on icon at bounding box center [1249, 222] width 19 height 39
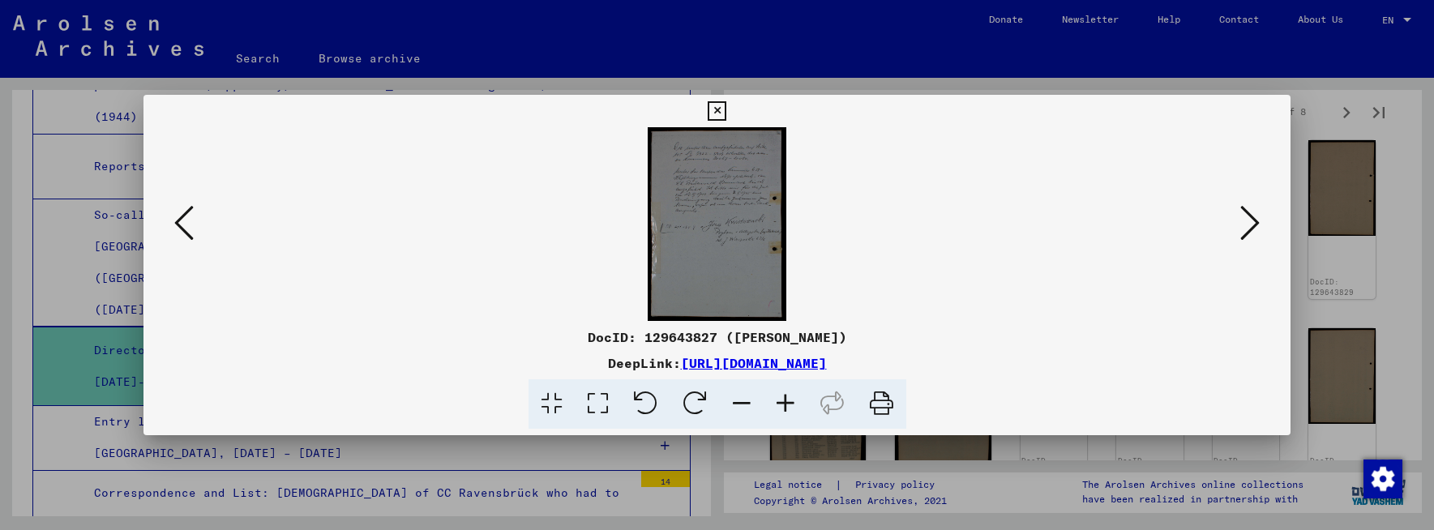
click at [785, 355] on icon at bounding box center [785, 403] width 44 height 49
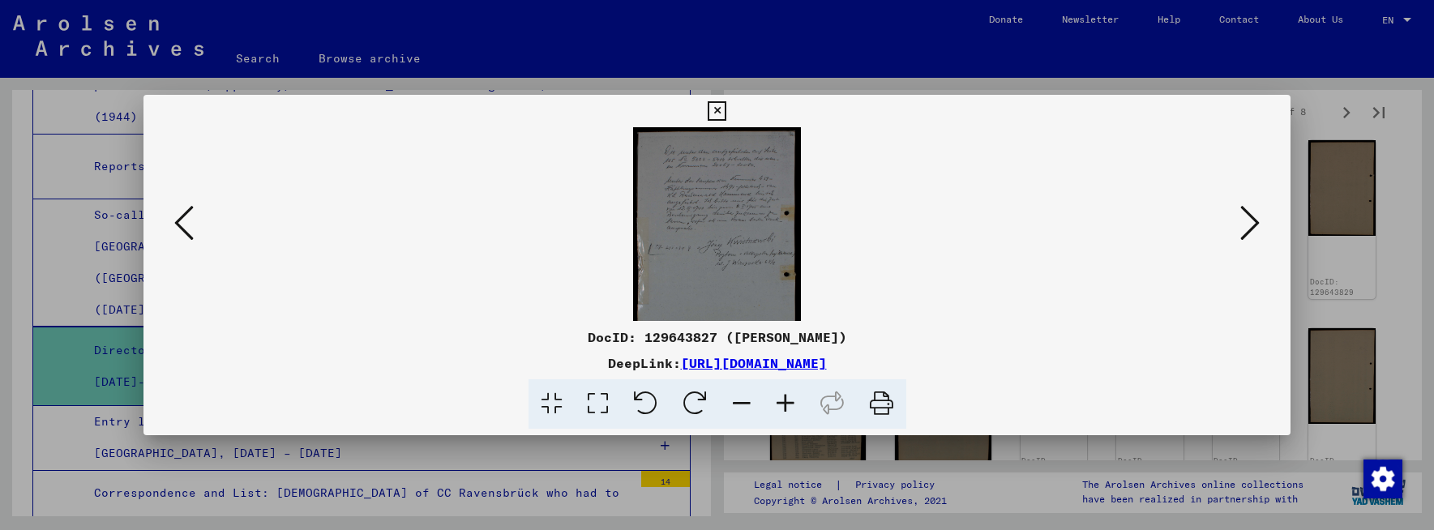
click at [785, 355] on icon at bounding box center [785, 403] width 44 height 49
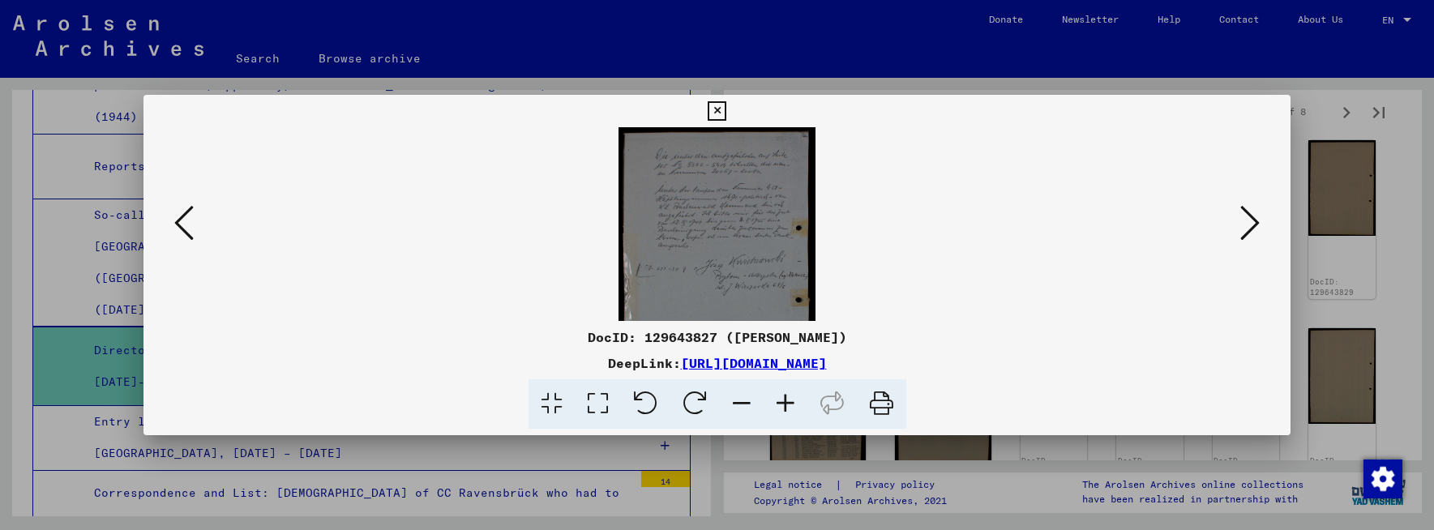
click at [785, 355] on icon at bounding box center [785, 403] width 44 height 49
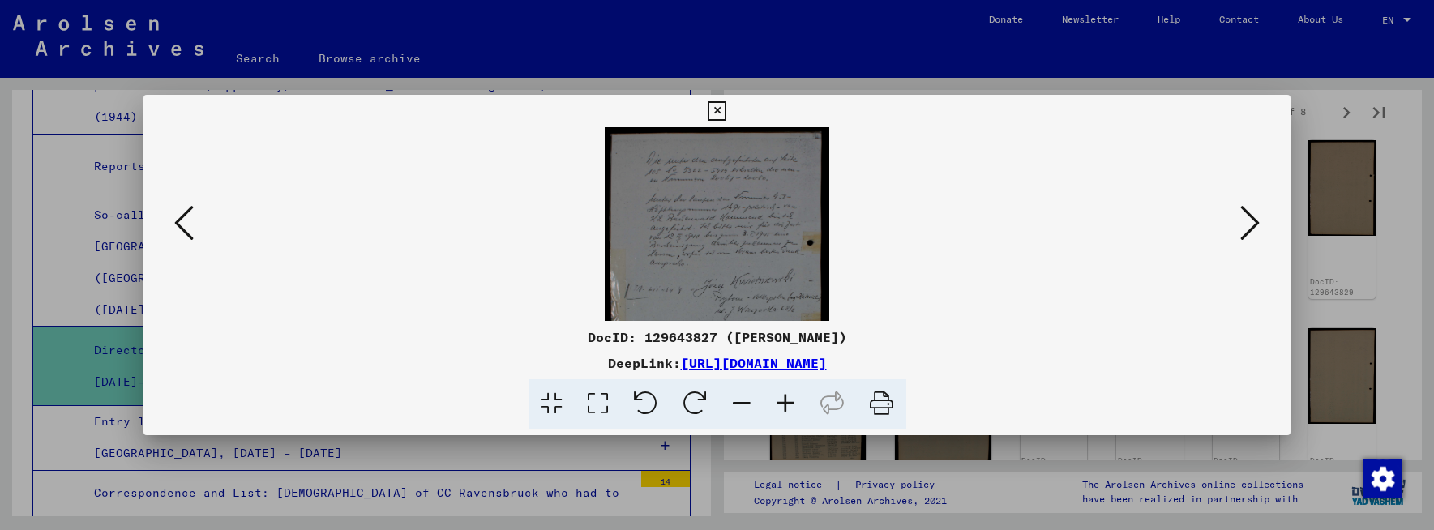
click at [785, 355] on icon at bounding box center [785, 403] width 44 height 49
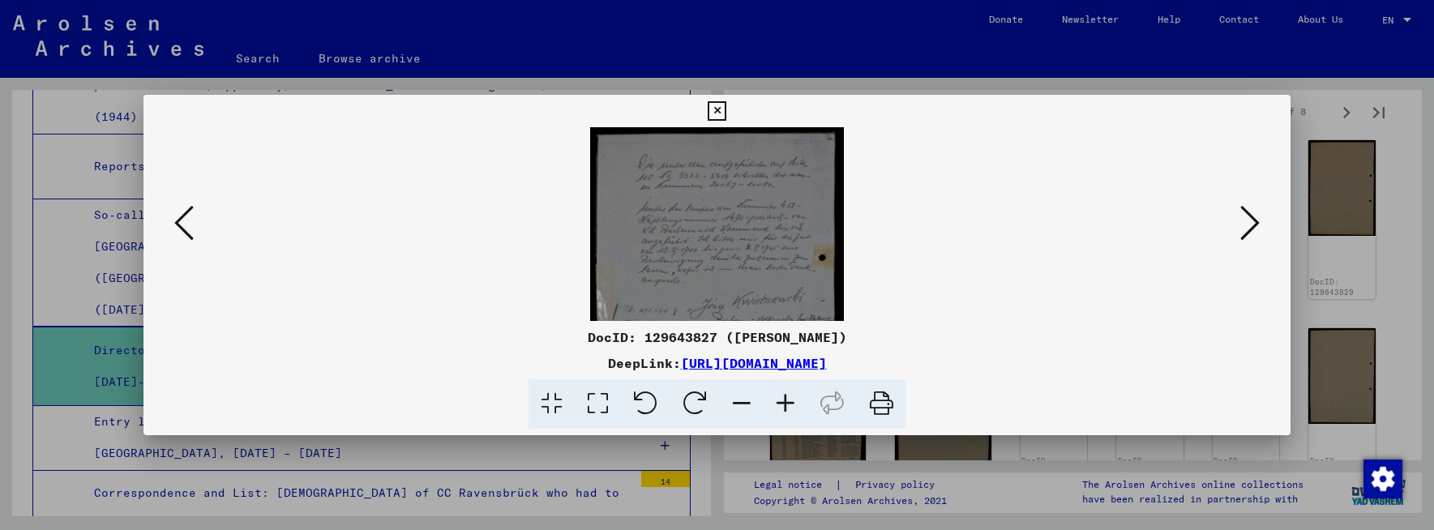
click at [785, 355] on icon at bounding box center [785, 403] width 44 height 49
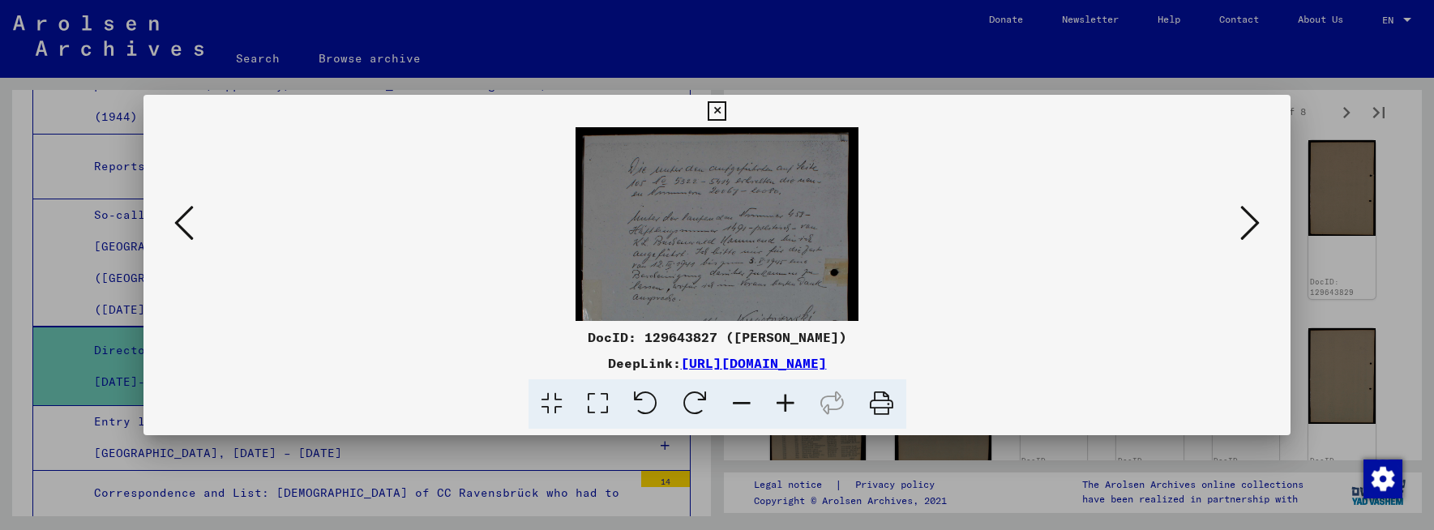
click at [785, 355] on icon at bounding box center [785, 403] width 44 height 49
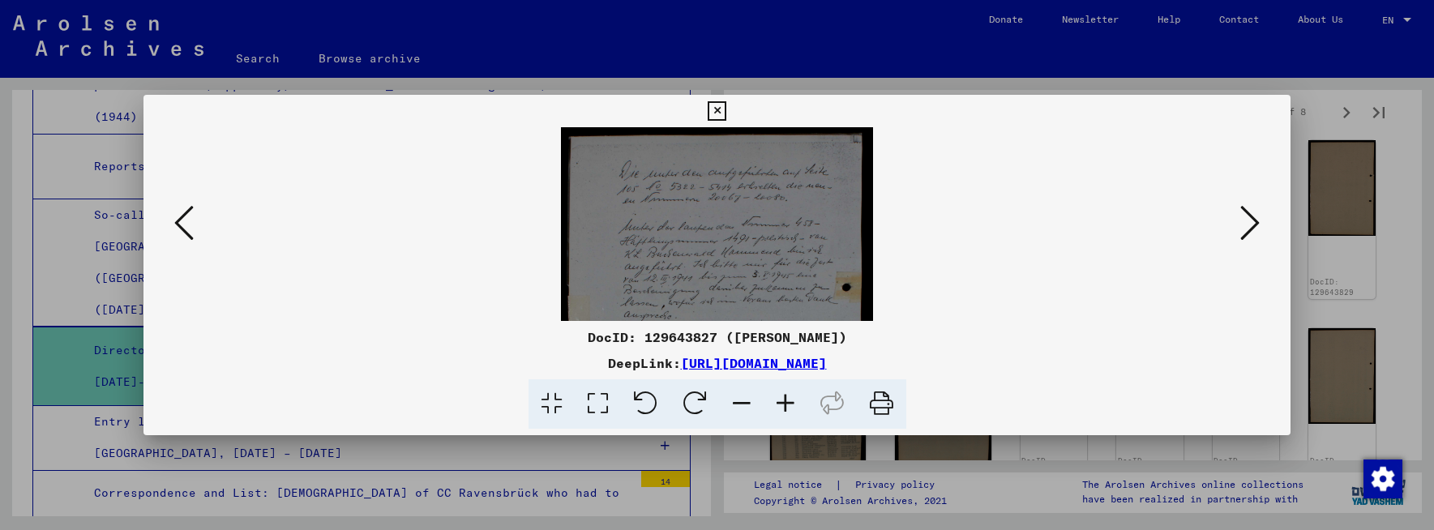
click at [785, 355] on icon at bounding box center [785, 403] width 44 height 49
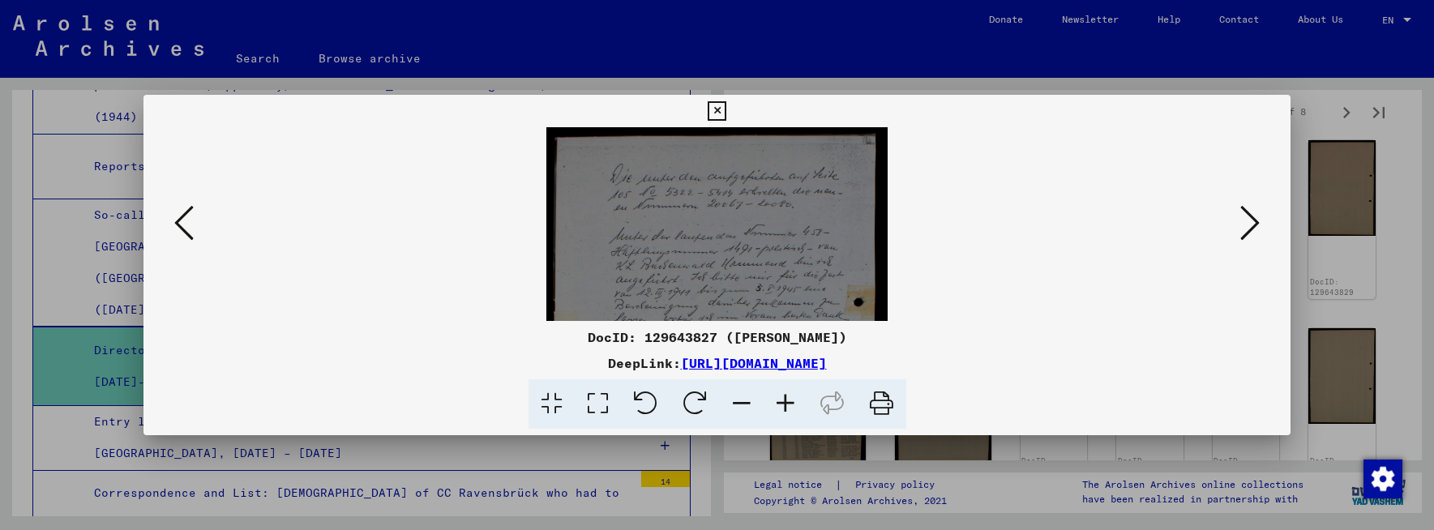
click at [785, 355] on icon at bounding box center [785, 403] width 44 height 49
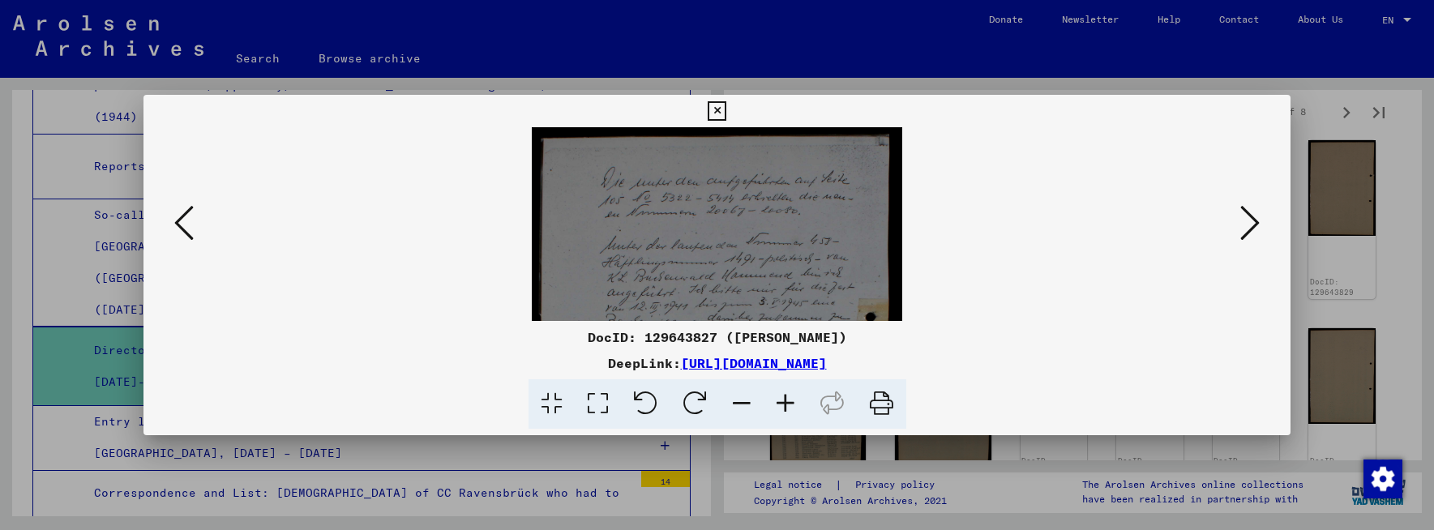
click at [785, 355] on icon at bounding box center [785, 403] width 44 height 49
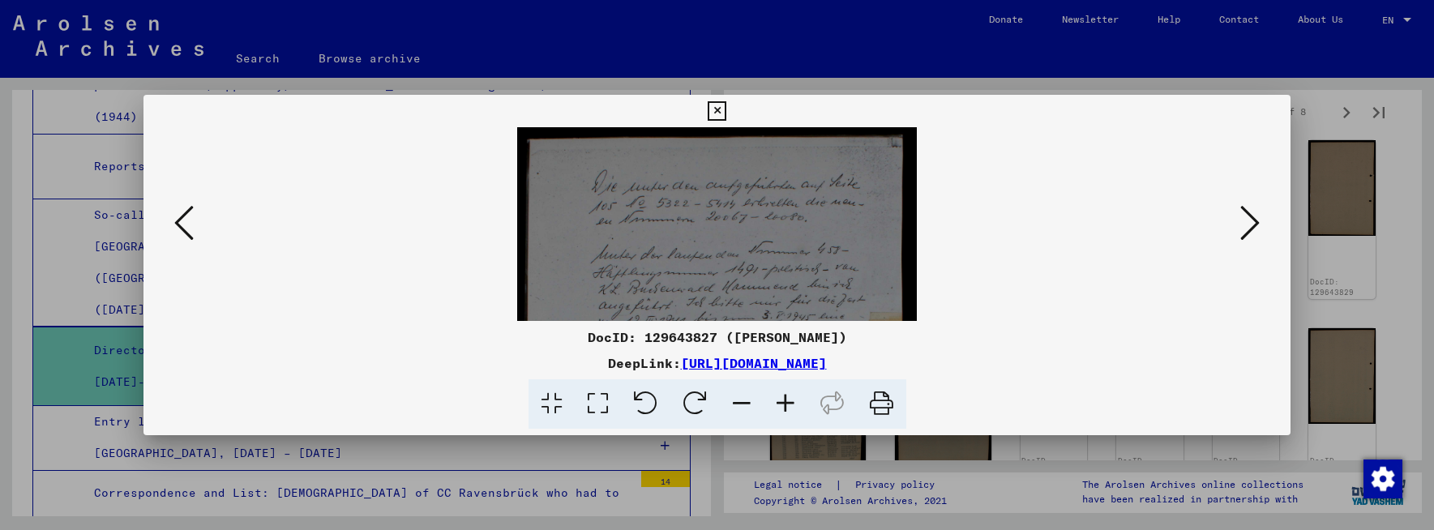
click at [785, 355] on icon at bounding box center [785, 403] width 44 height 49
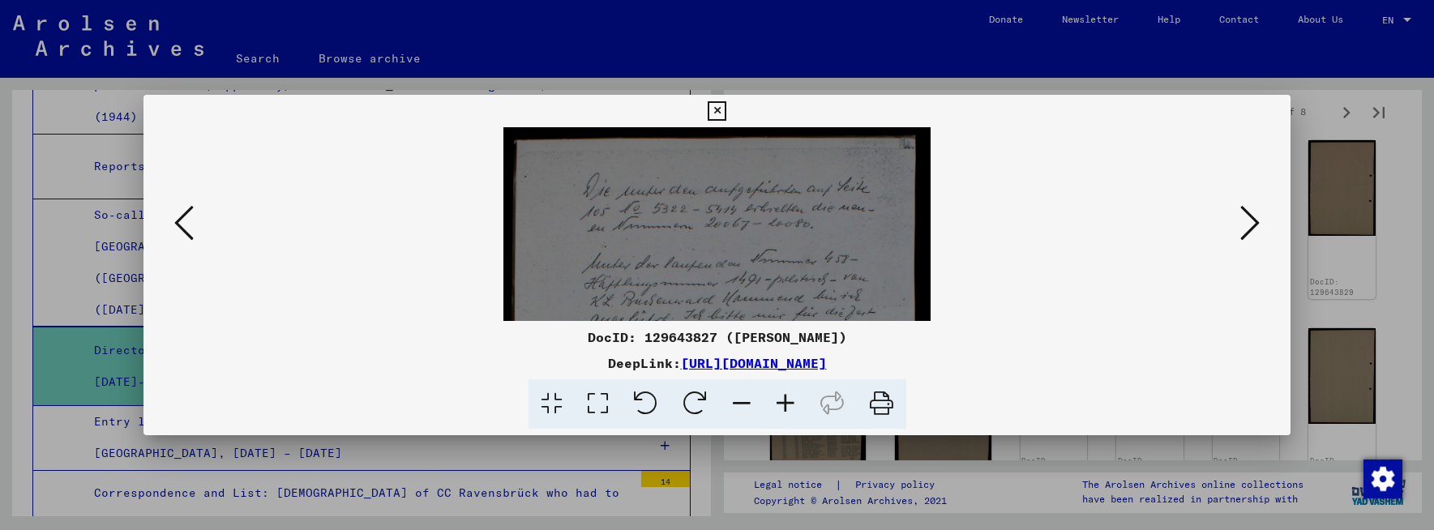
click at [785, 355] on icon at bounding box center [785, 403] width 44 height 49
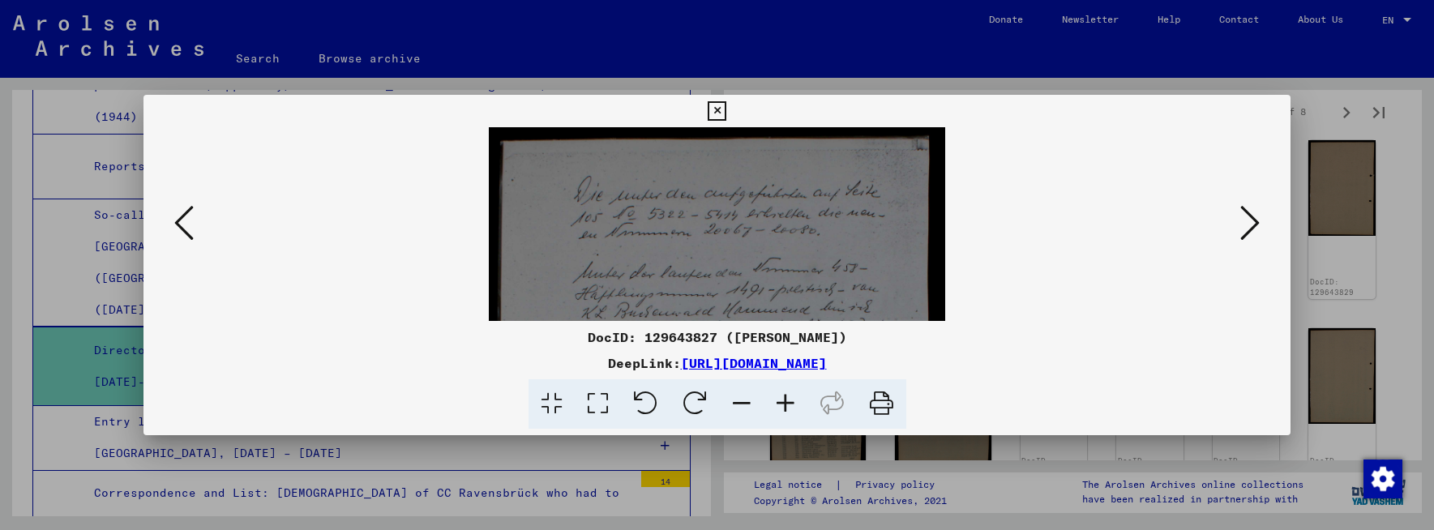
click at [785, 355] on icon at bounding box center [785, 403] width 44 height 49
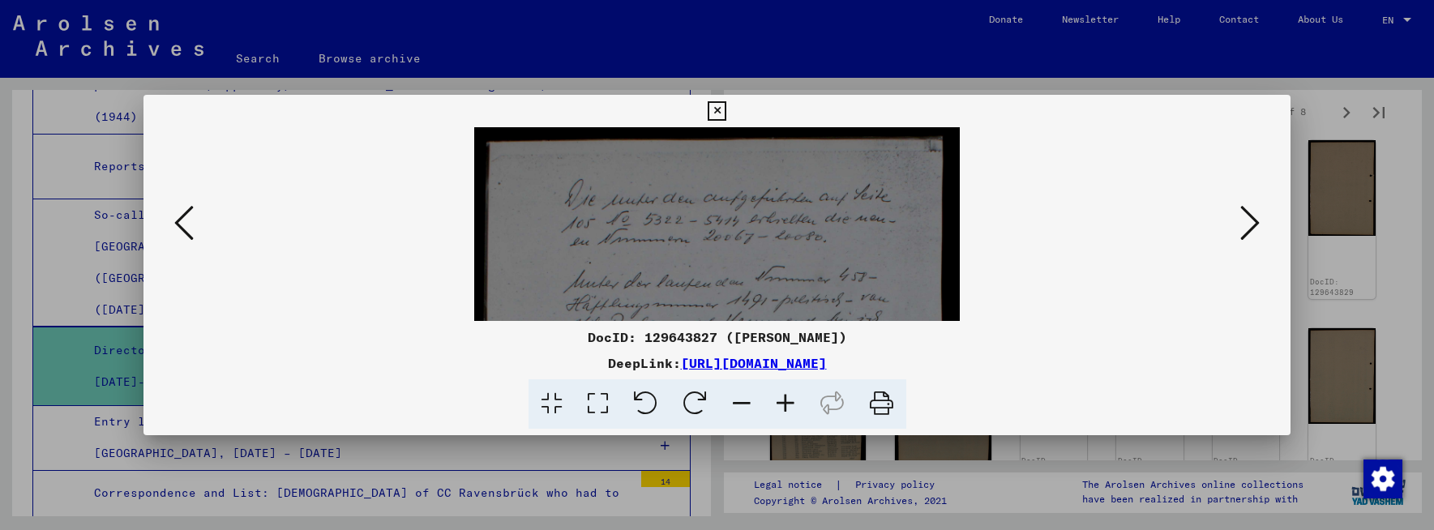
click at [785, 355] on icon at bounding box center [785, 403] width 44 height 49
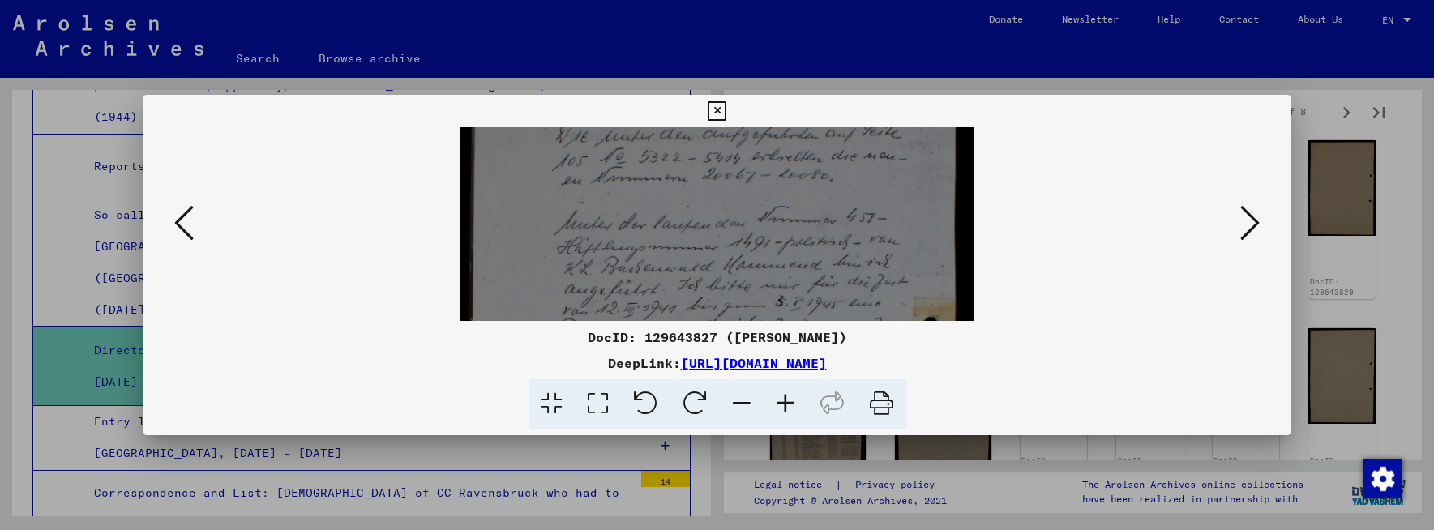
drag, startPoint x: 758, startPoint y: 254, endPoint x: 773, endPoint y: 188, distance: 67.4
click at [773, 185] on img at bounding box center [716, 419] width 515 height 720
drag, startPoint x: 776, startPoint y: 276, endPoint x: 780, endPoint y: 207, distance: 68.2
click at [780, 207] on img at bounding box center [716, 350] width 515 height 720
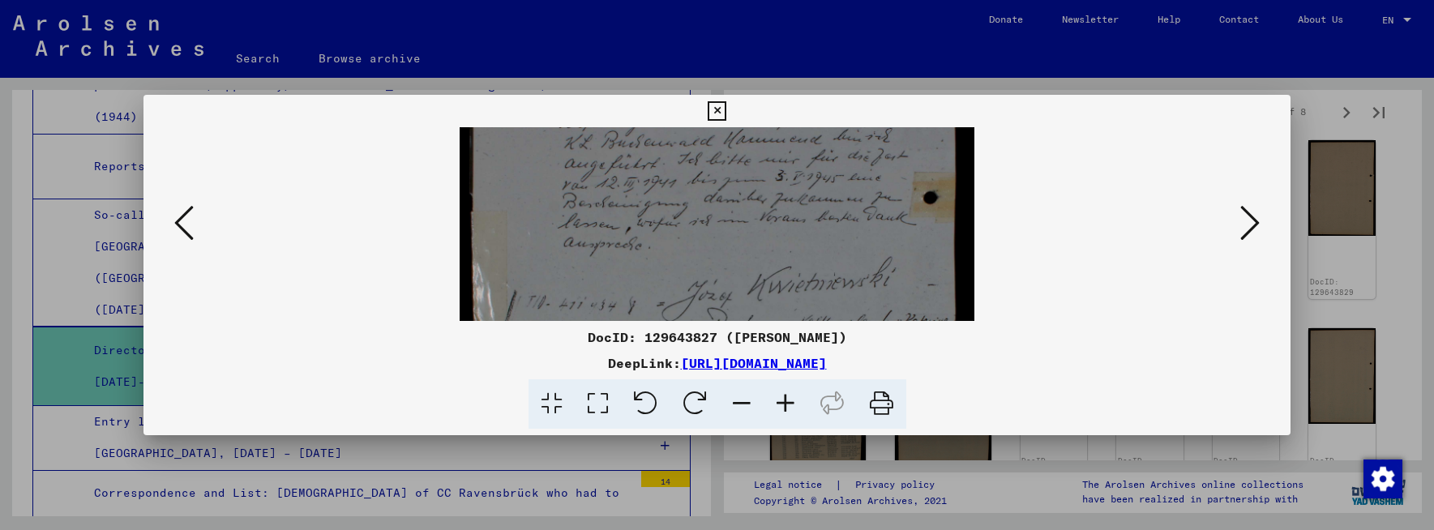
drag, startPoint x: 781, startPoint y: 276, endPoint x: 785, endPoint y: 187, distance: 88.4
click at [785, 187] on img at bounding box center [716, 294] width 515 height 720
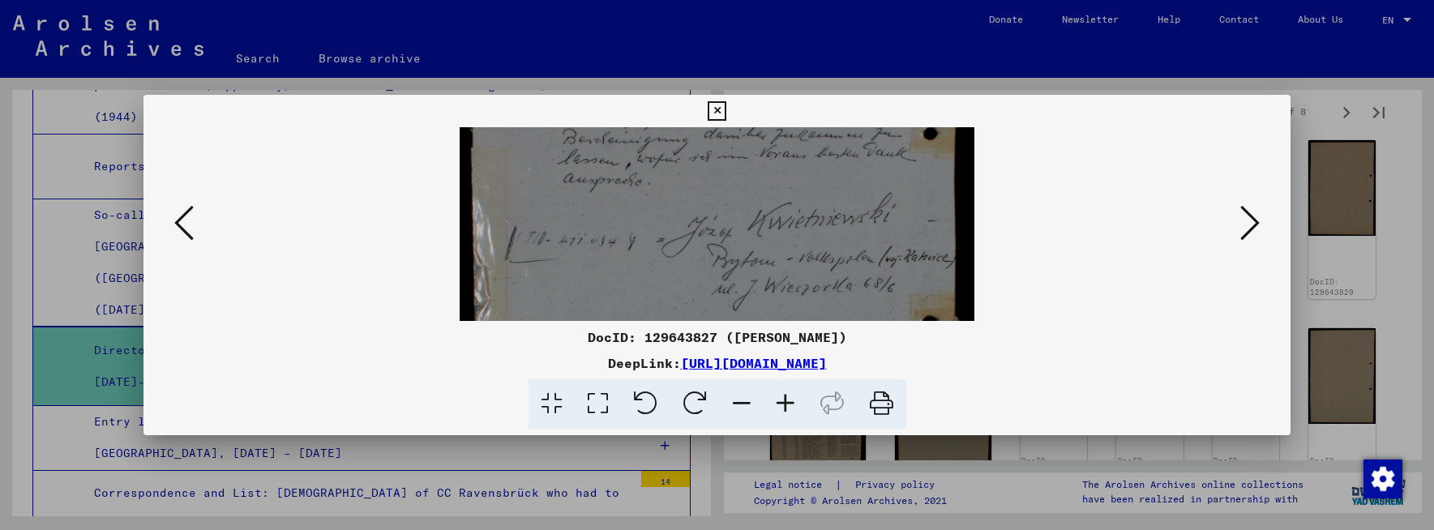
scroll to position [267, 0]
drag, startPoint x: 780, startPoint y: 264, endPoint x: 784, endPoint y: 225, distance: 39.0
click at [784, 224] on img at bounding box center [716, 221] width 515 height 720
